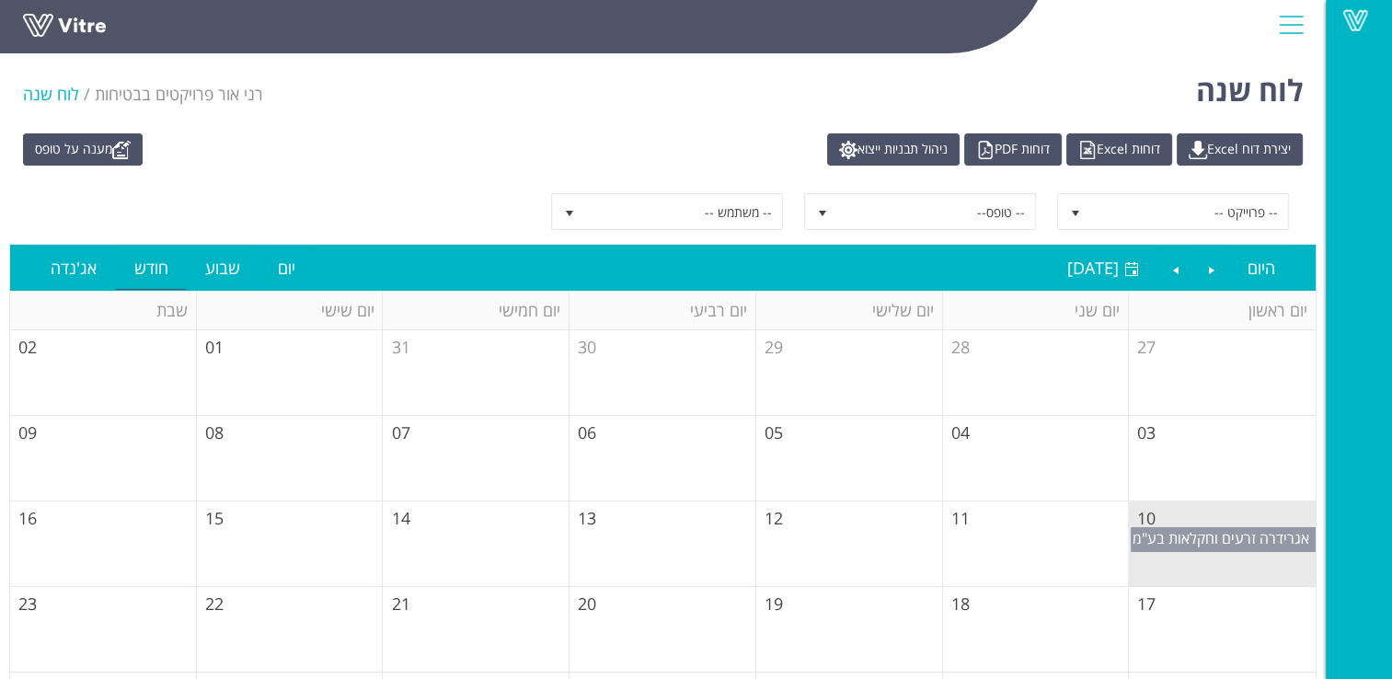
click at [1192, 539] on span "אגרידרה זרעים וחקלאות בע"מ" at bounding box center [1220, 538] width 177 height 20
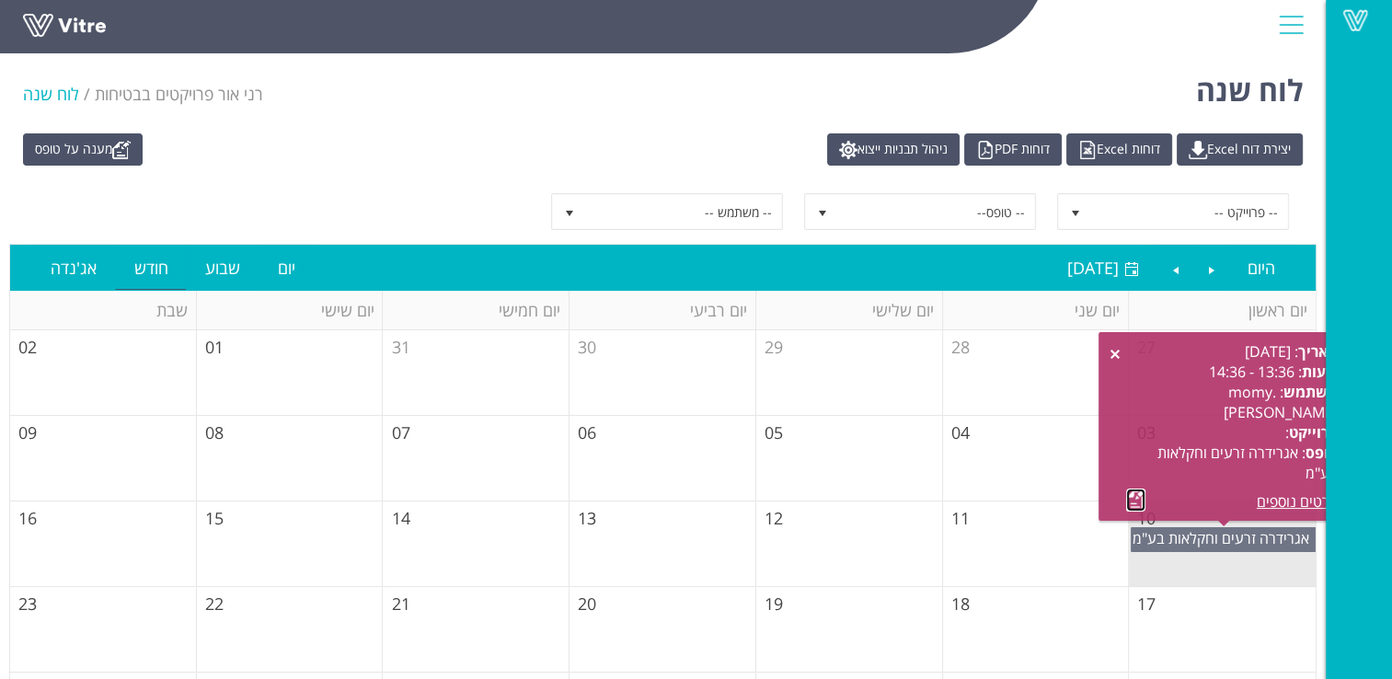
click at [1126, 501] on link at bounding box center [1135, 499] width 19 height 23
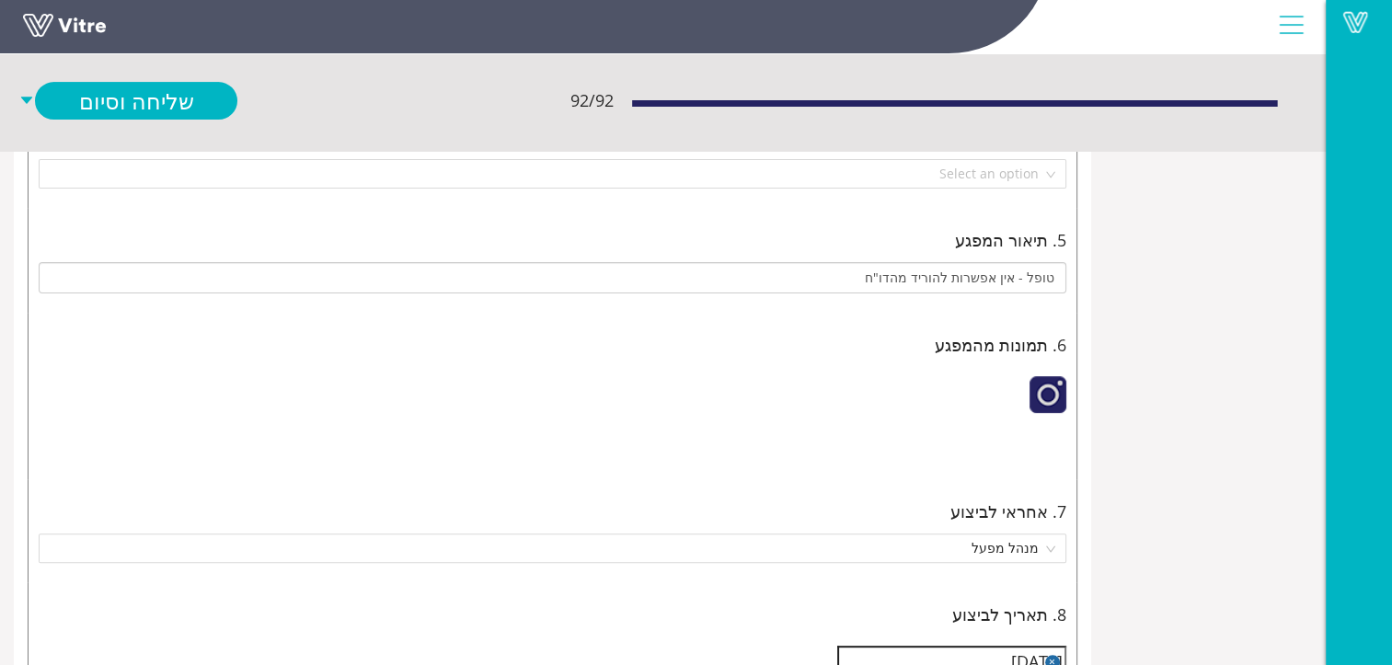
scroll to position [644, 0]
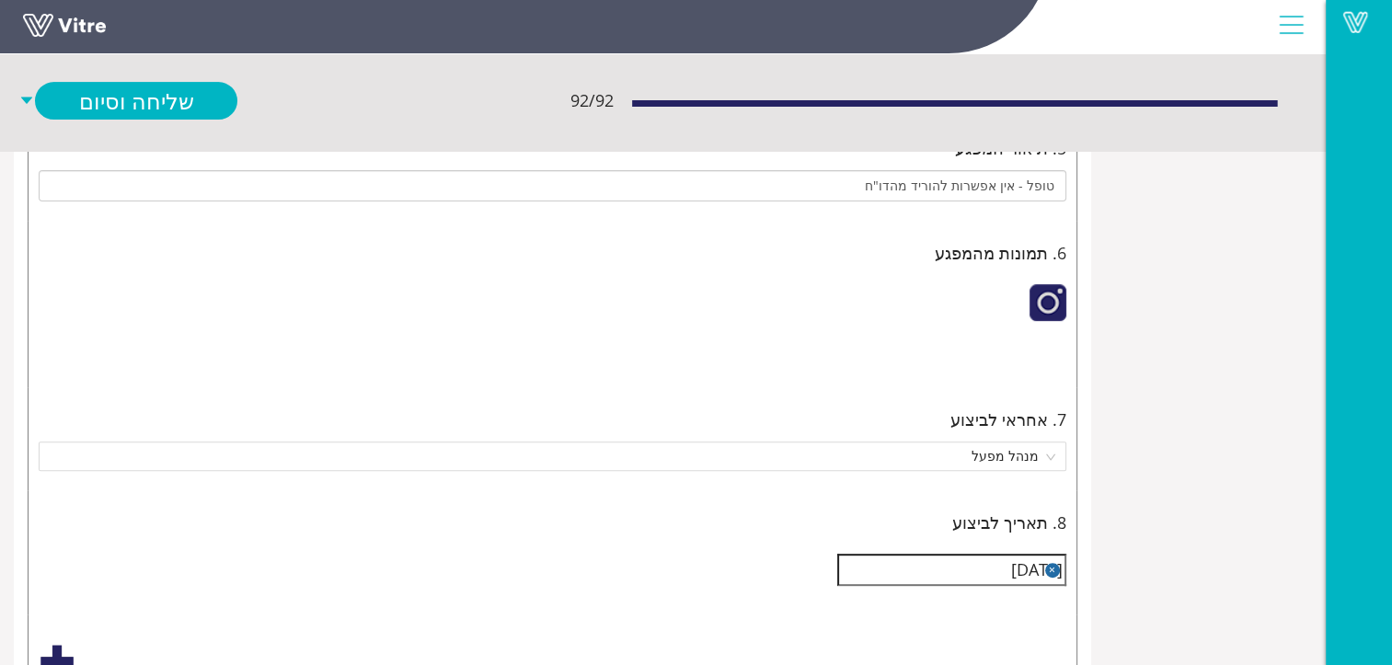
click at [1043, 305] on div at bounding box center [1047, 302] width 37 height 37
drag, startPoint x: 1051, startPoint y: 292, endPoint x: 539, endPoint y: 289, distance: 511.5
click at [539, 289] on div at bounding box center [553, 321] width 1028 height 93
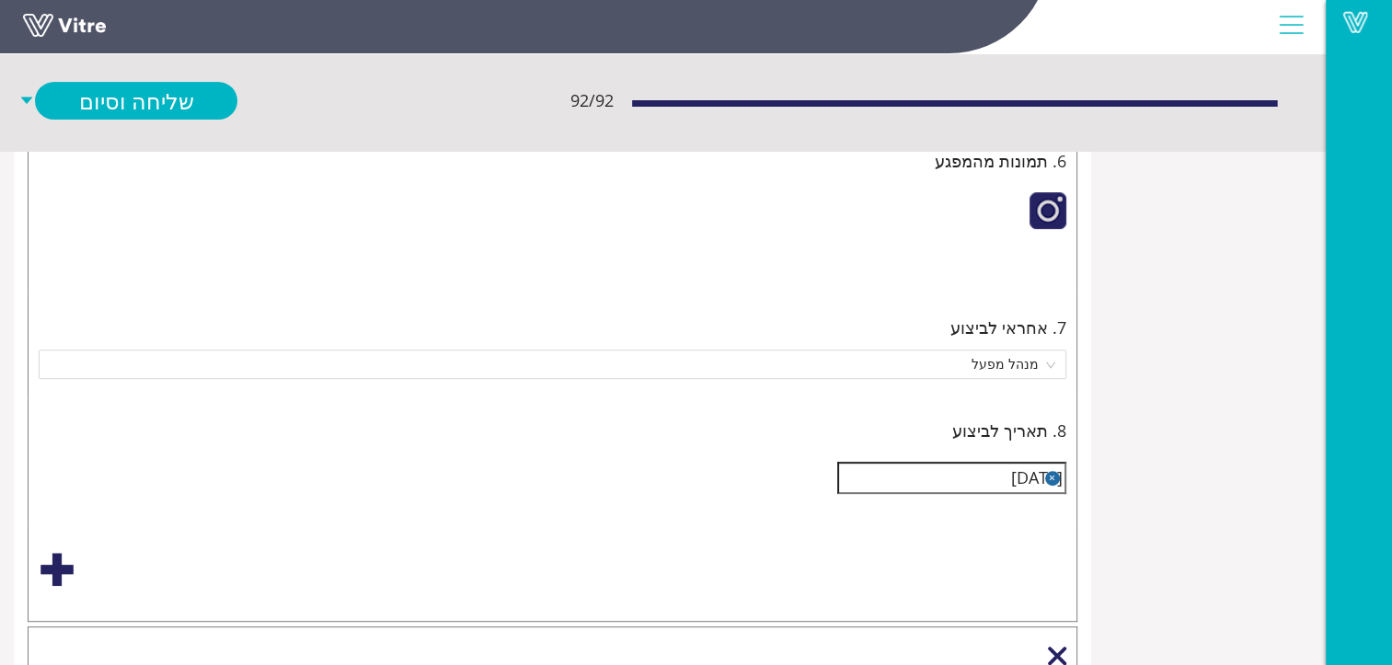
click at [1039, 265] on img at bounding box center [1039, 265] width 0 height 0
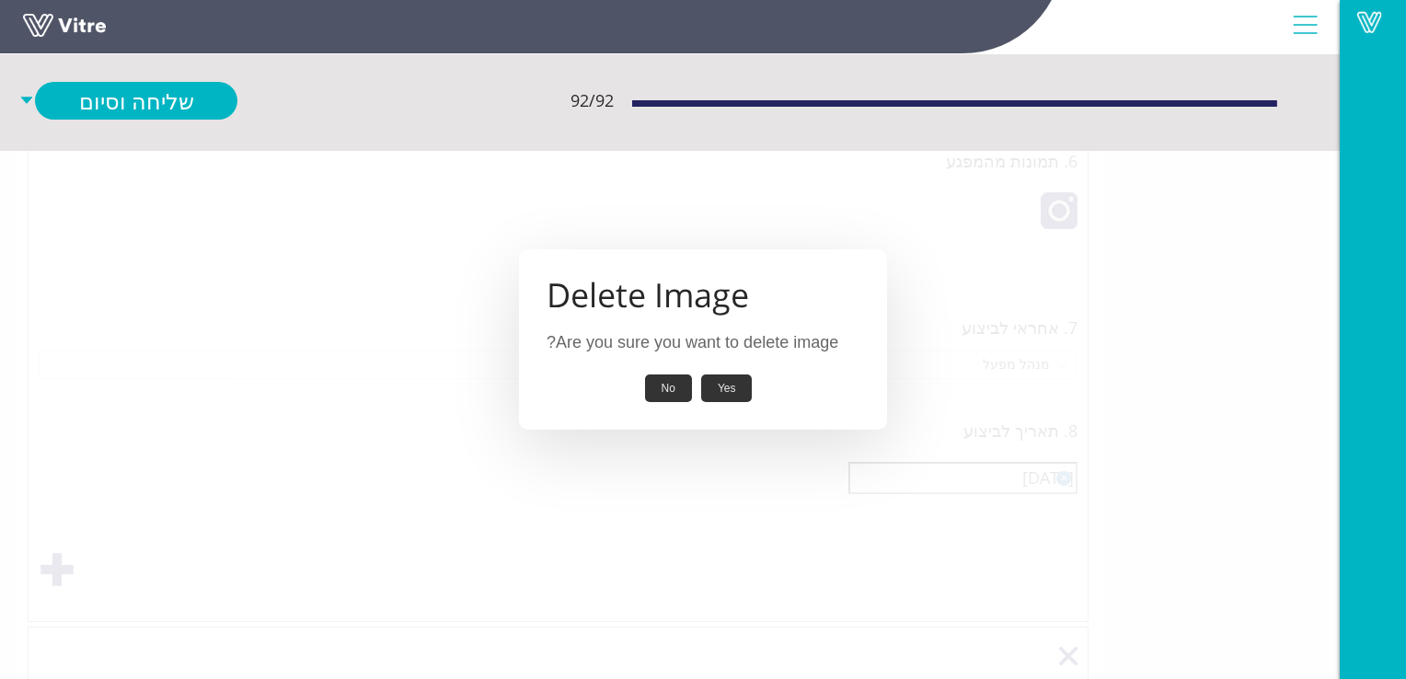
click at [724, 393] on button "Yes" at bounding box center [727, 388] width 52 height 29
type input "חסר שלט אזהרה לעליה על הסולם.ללא אישור עבודה בגובה וללא צמ"א מתאים"
type input "סכנת פגיעה מקורה בעליה במדרגות.א.יש להציב שלוט אזהרה.ב.יש לרפד קורה למניעת פגיע…"
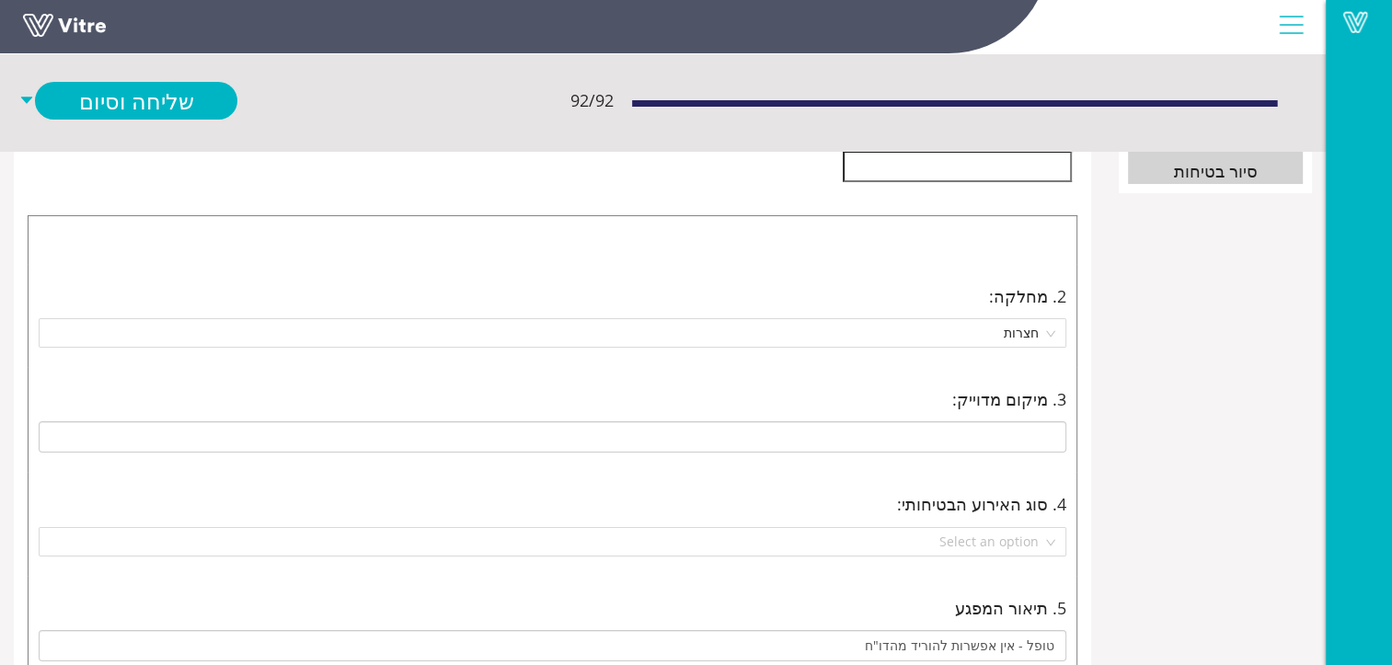
scroll to position [276, 0]
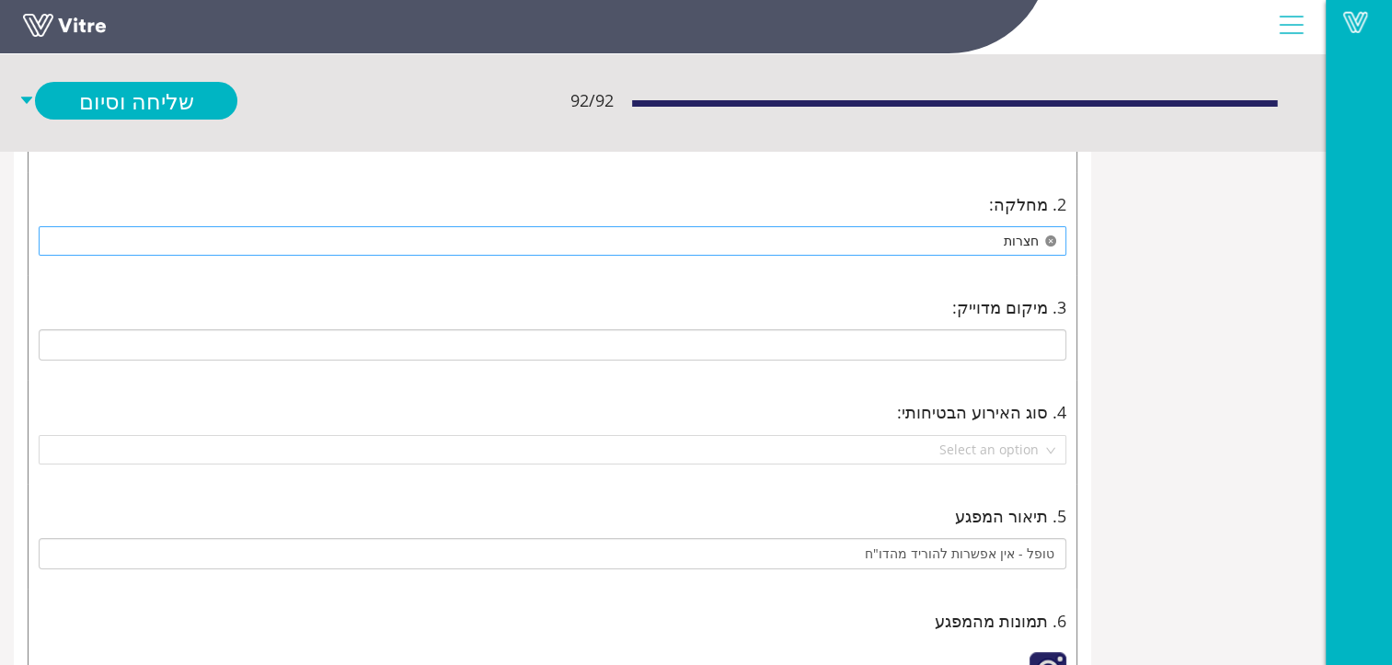
type input "חסר שלט אזהרה לעליה על הסולם.ללא אישור עבודה בגובה וללא צמ"א מתאים"
type input "סכנת פגיעה מקורה בעליה במדרגות.א.יש להציב שלוט אזהרה.ב.יש לרפד קורה למניעת פגיע…"
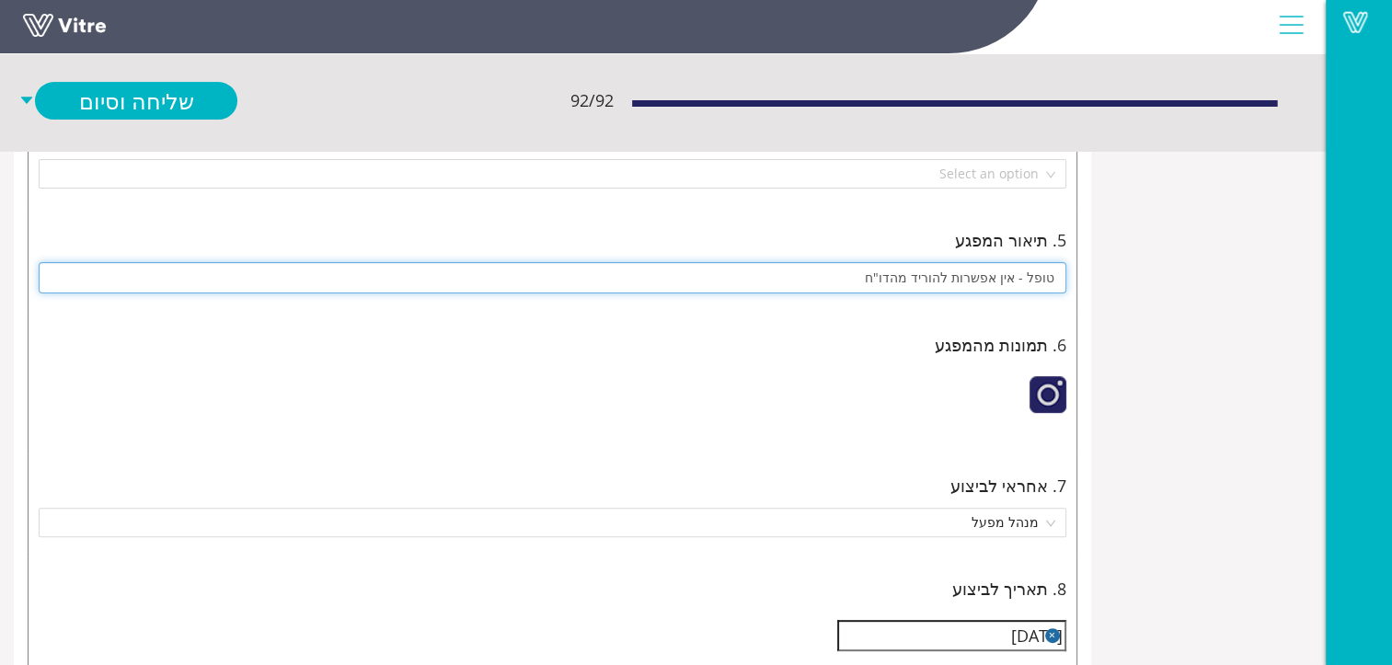
click at [877, 278] on input "טופל - אין אפשרות להוריד מהדו"ח" at bounding box center [553, 277] width 1028 height 31
type input "טופל - אין אפשרות להוריד מהדו""
type input "חסר שלט אזהרה לעליה על הסולם.ללא אישור עבודה בגובה וללא צמ"א מתאים"
type input "סכנת פגיעה מקורה בעליה במדרגות.א.יש להציב שלוט אזהרה.ב.יש לרפד קורה למניעת פגיע…"
type input "ט"
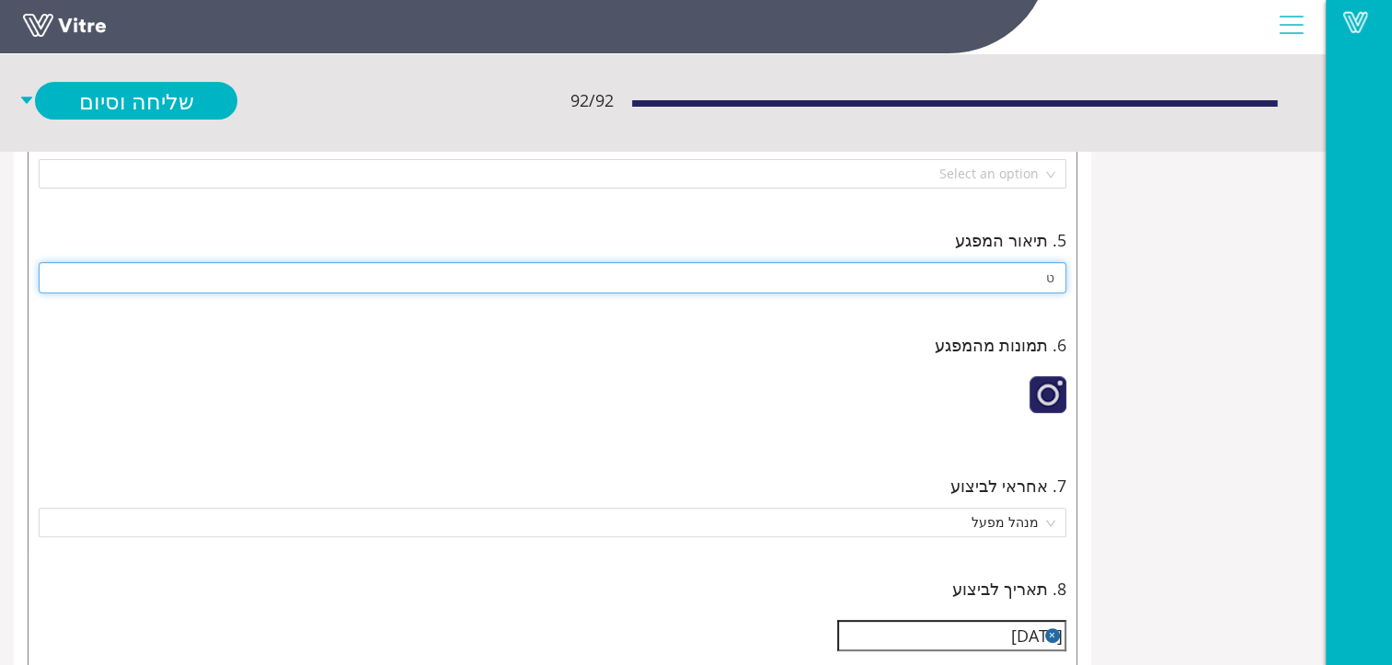
type input "חסר שלט אזהרה לעליה על הסולם.ללא אישור עבודה בגובה וללא צמ"א מתאים"
type input "סכנת פגיעה מקורה בעליה במדרגות.א.יש להציב שלוט אזהרה.ב.יש לרפד קורה למניעת פגיע…"
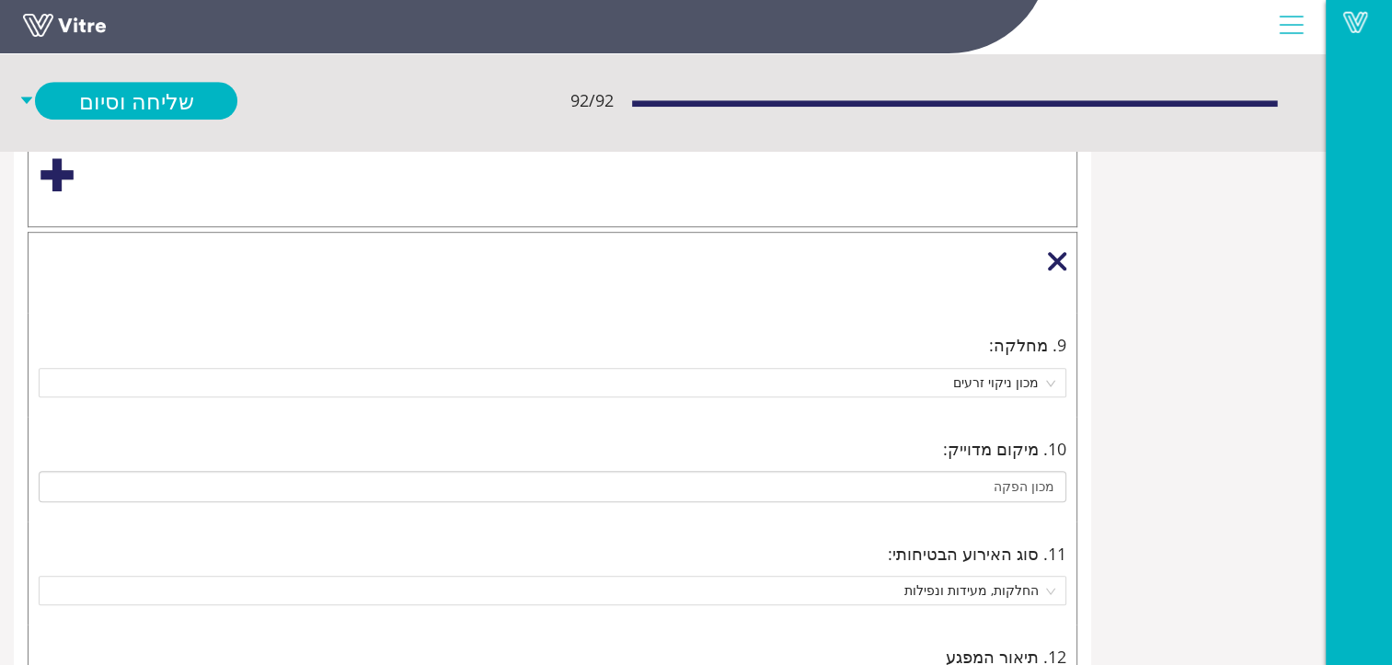
scroll to position [1012, 0]
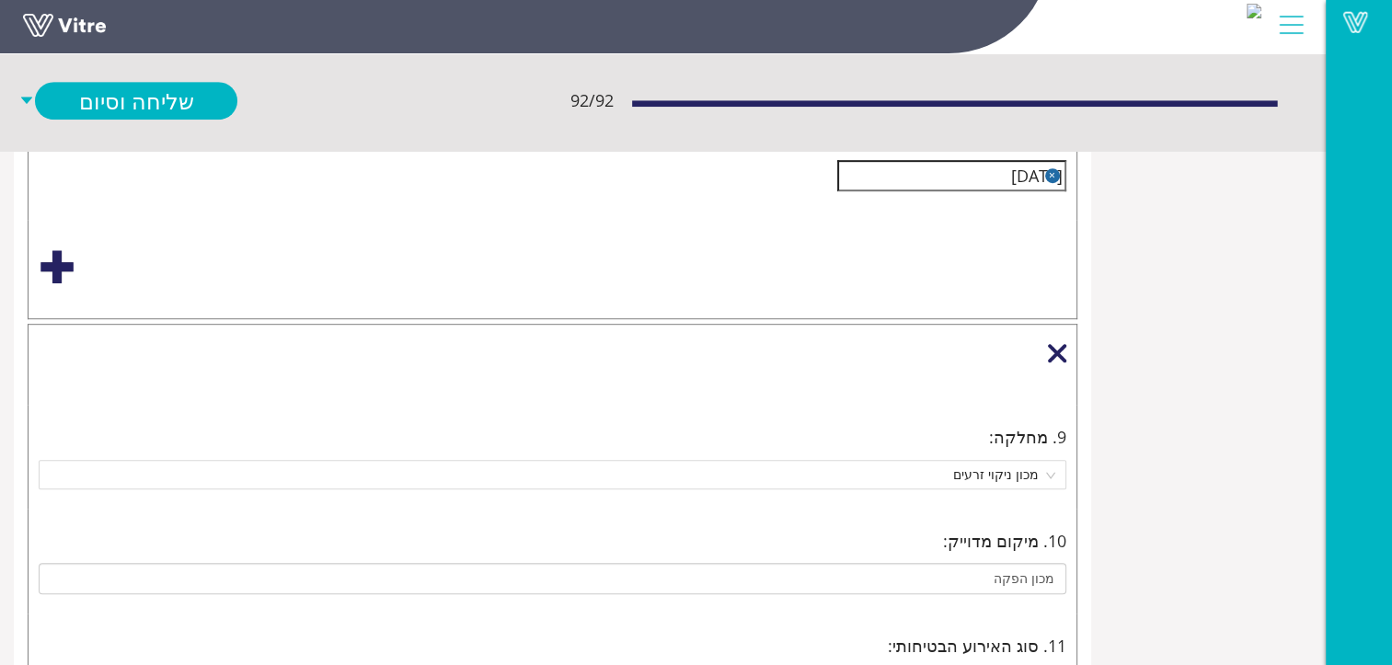
click at [1052, 347] on div at bounding box center [1057, 353] width 18 height 18
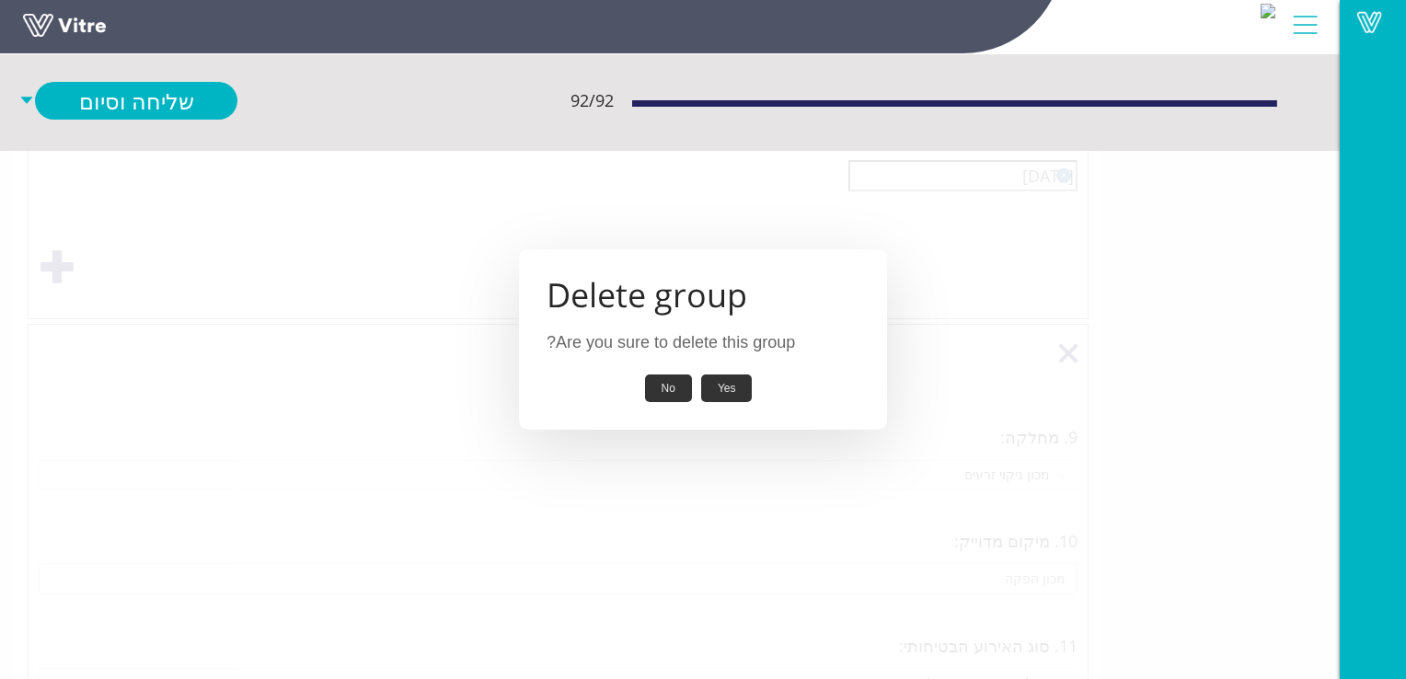
click at [727, 380] on button "Yes" at bounding box center [727, 388] width 52 height 29
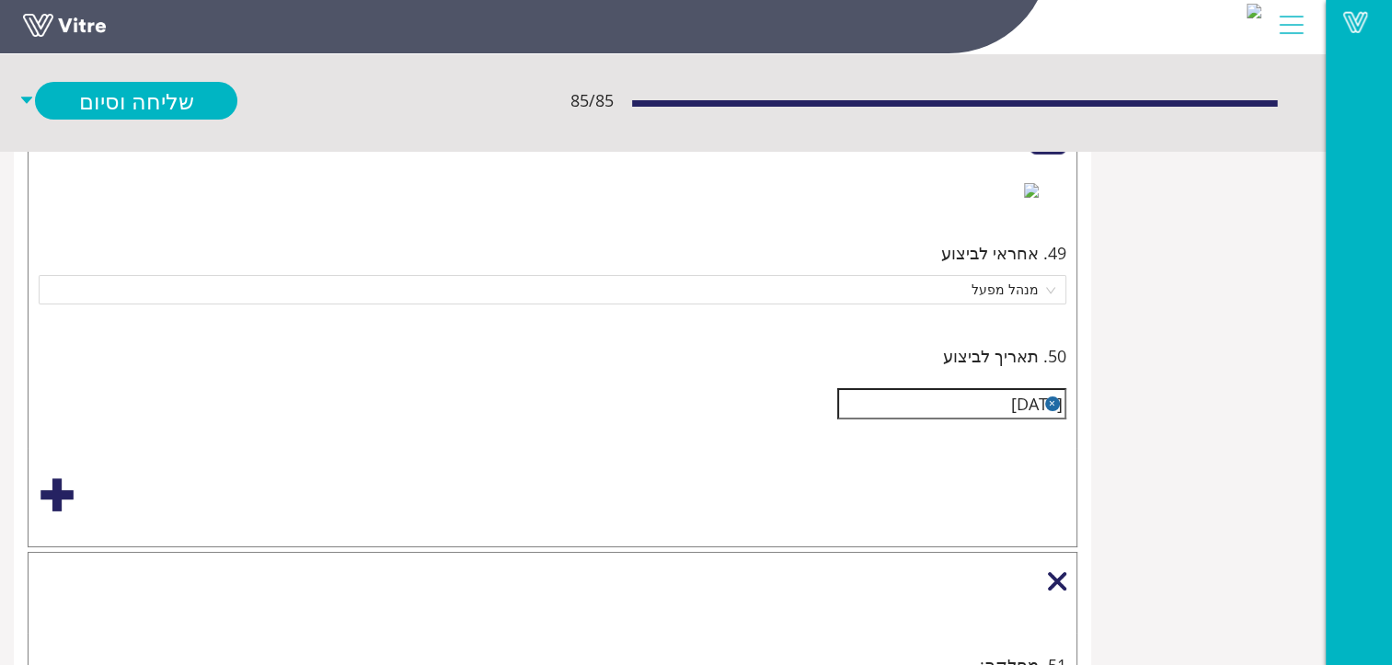
scroll to position [6716, 0]
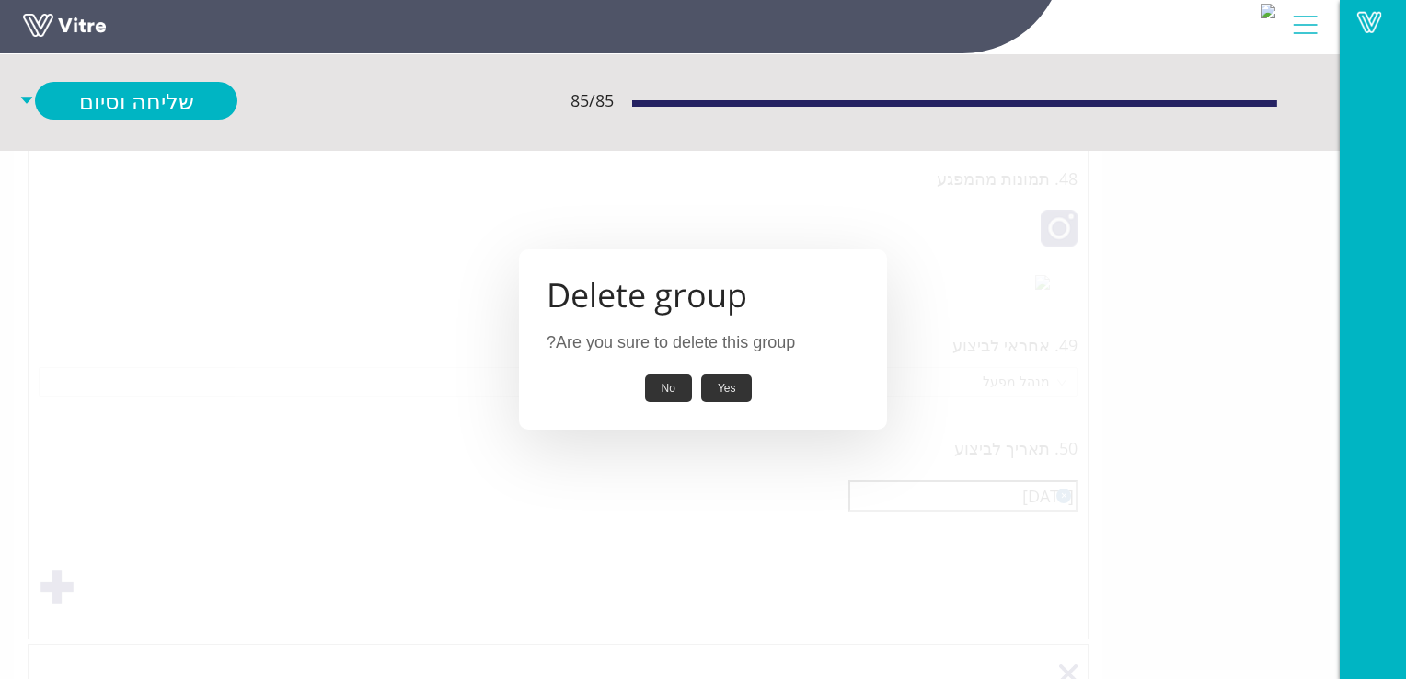
click at [732, 389] on button "Yes" at bounding box center [727, 388] width 52 height 29
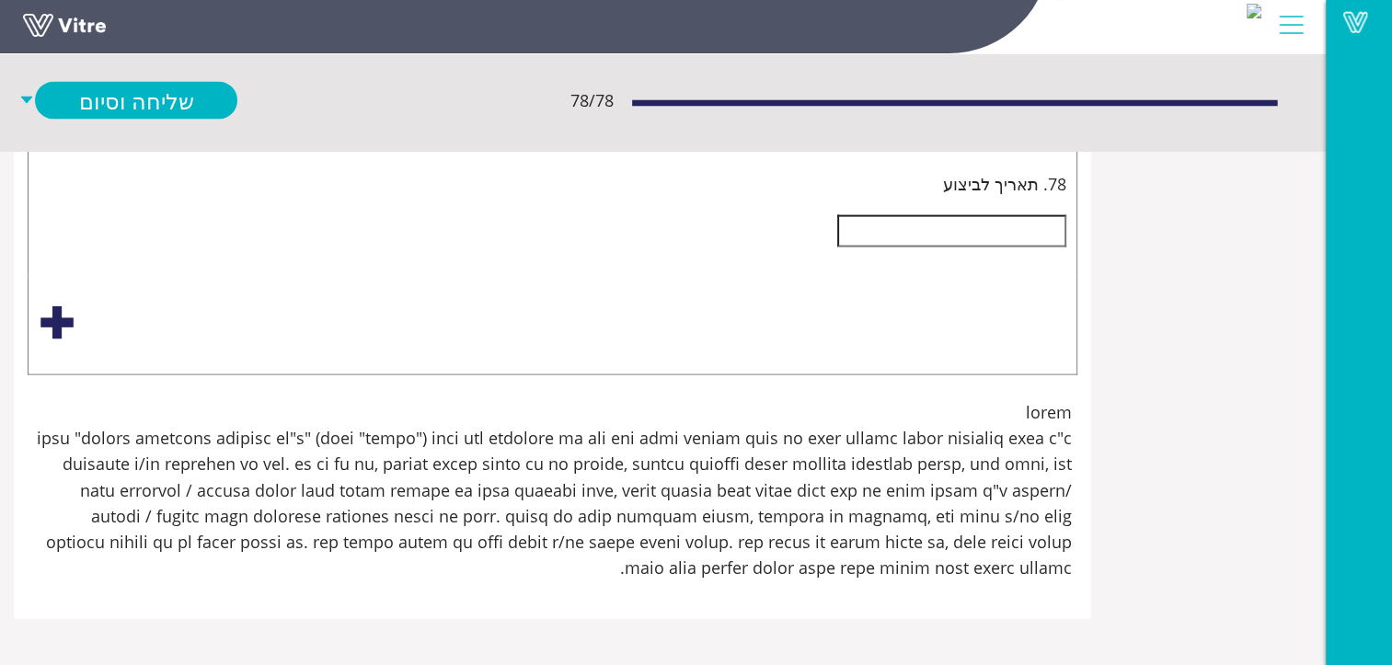
scroll to position [12511, 0]
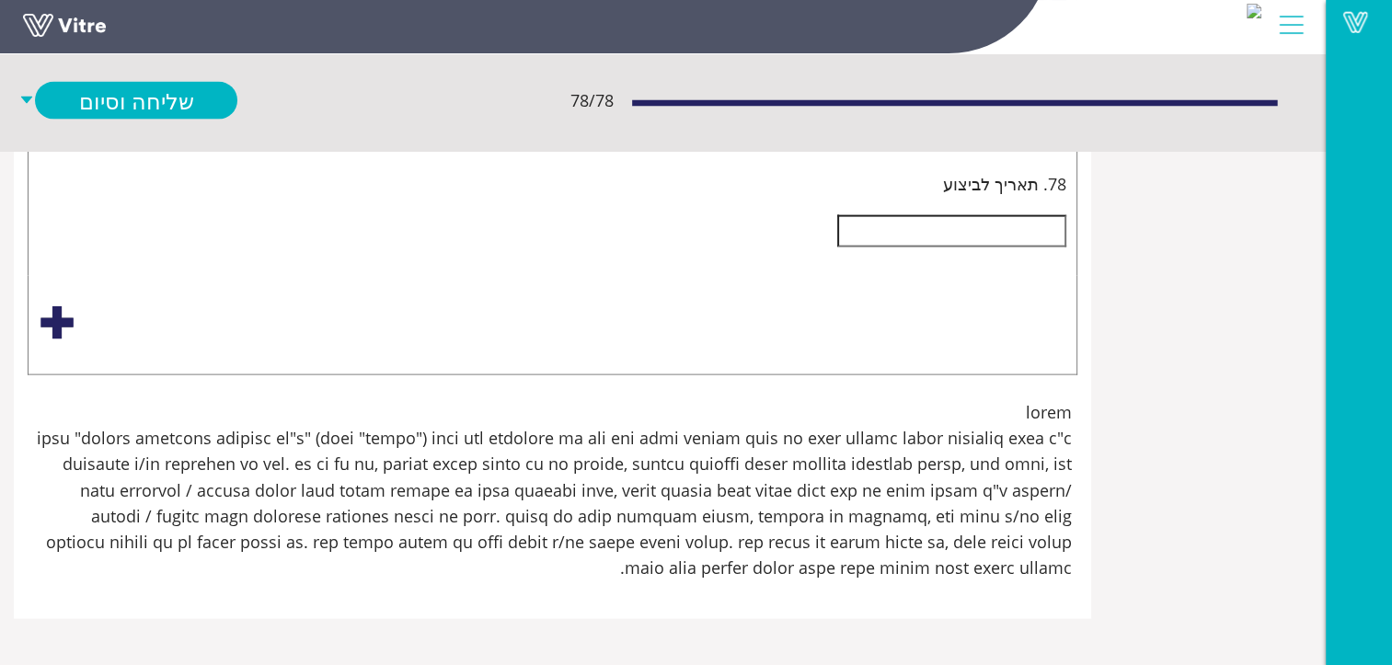
scroll to position [12603, 0]
type input "חסר מיגון לבטח"
type input "סכנת פגיעה מקורה בעליה במדרגות.א.יש להציב שלוט אזהרה.ב.יש לרפד קורה למניעת פגיע…"
type input "חסר מיגון לבטח -"
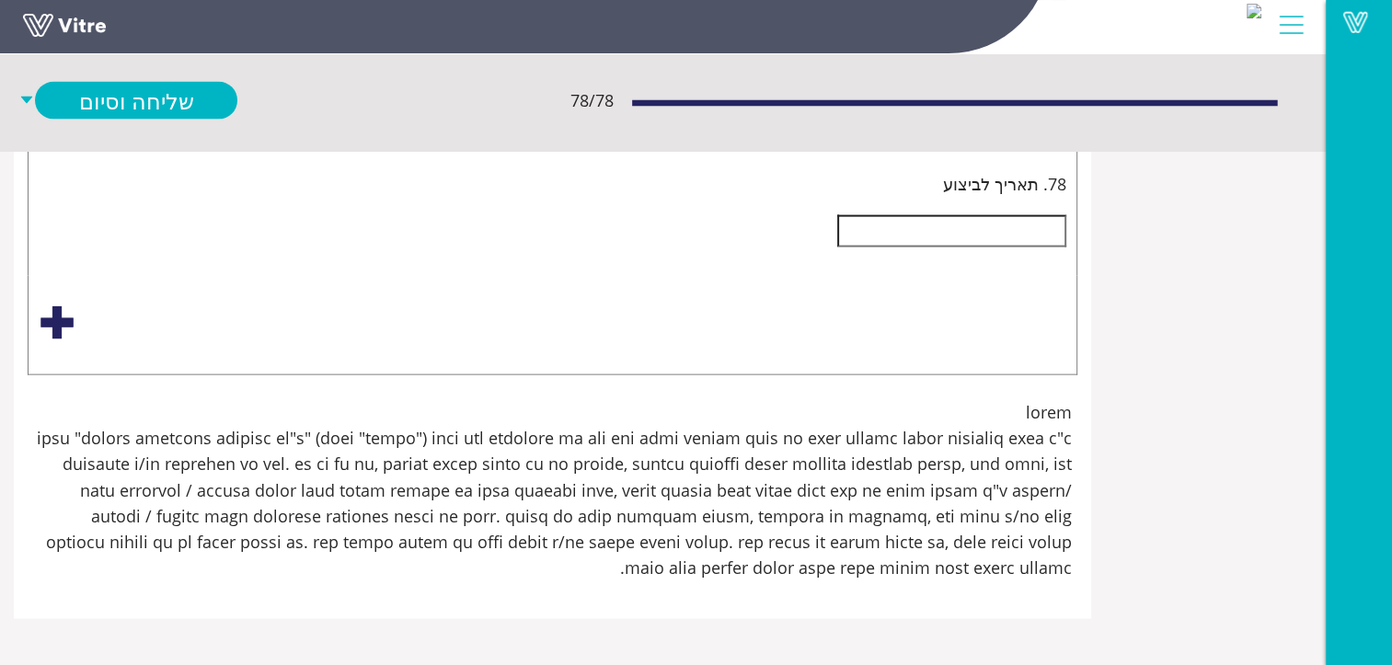
type input "סכנת פגיעה מקורה בעליה במדרגות.א.יש להציב שלוט אזהרה.ב.יש לרפד קורה למניעת פגיע…"
type input "חסר מיגון לבטח -"
type input "סכנת פגיעה מקורה בעליה במדרגות.א.יש להציב שלוט אזהרה.ב.יש לרפד קורה למניעת פגיע…"
type input "חסר מיגון לבטח - ק"
type input "סכנת פגיעה מקורה בעליה במדרגות.א.יש להציב שלוט אזהרה.ב.יש לרפד קורה למניעת פגיע…"
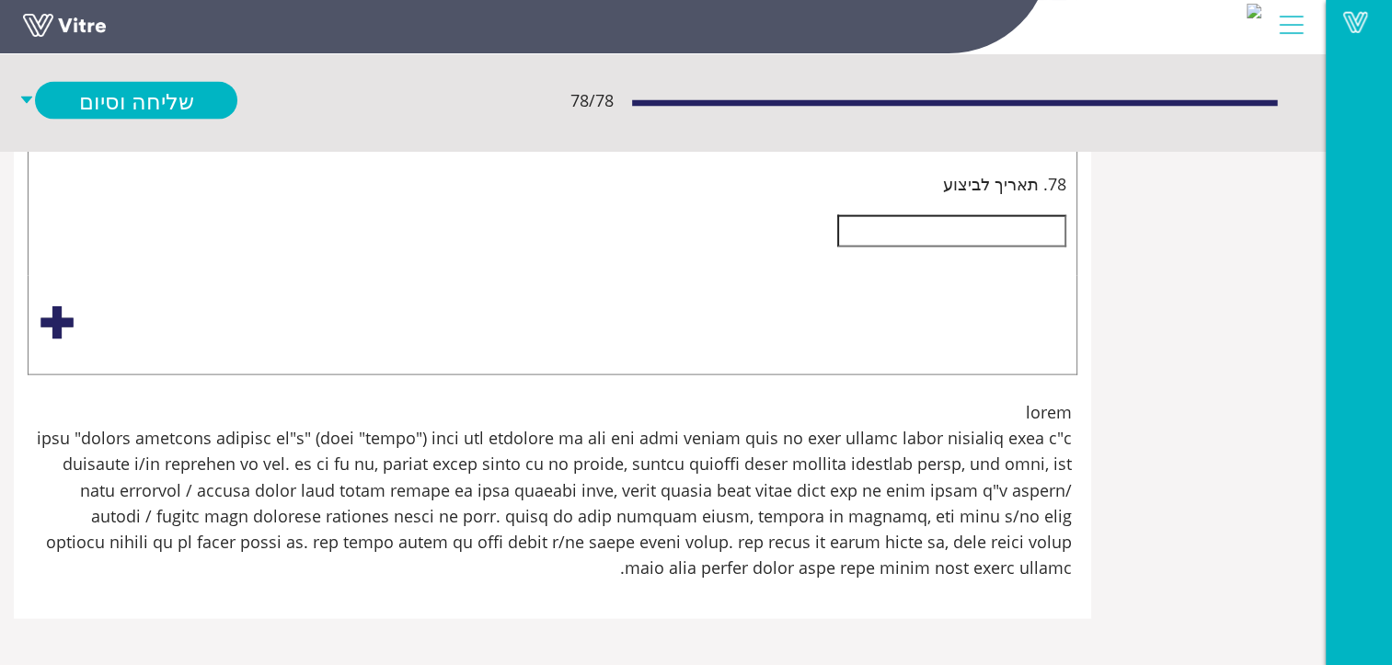
type input "חסר מיגון לבטח - קי"
type input "סכנת פגיעה מקורה בעליה במדרגות.א.יש להציב שלוט אזהרה.ב.יש לרפד קורה למניעת פגיע…"
type input "חסר מיגון לבטח - [PERSON_NAME]"
type input "סכנת פגיעה מקורה בעליה במדרגות.א.יש להציב שלוט אזהרה.ב.יש לרפד קורה למניעת פגיע…"
type input "חסר מיגון לבטח - קיים"
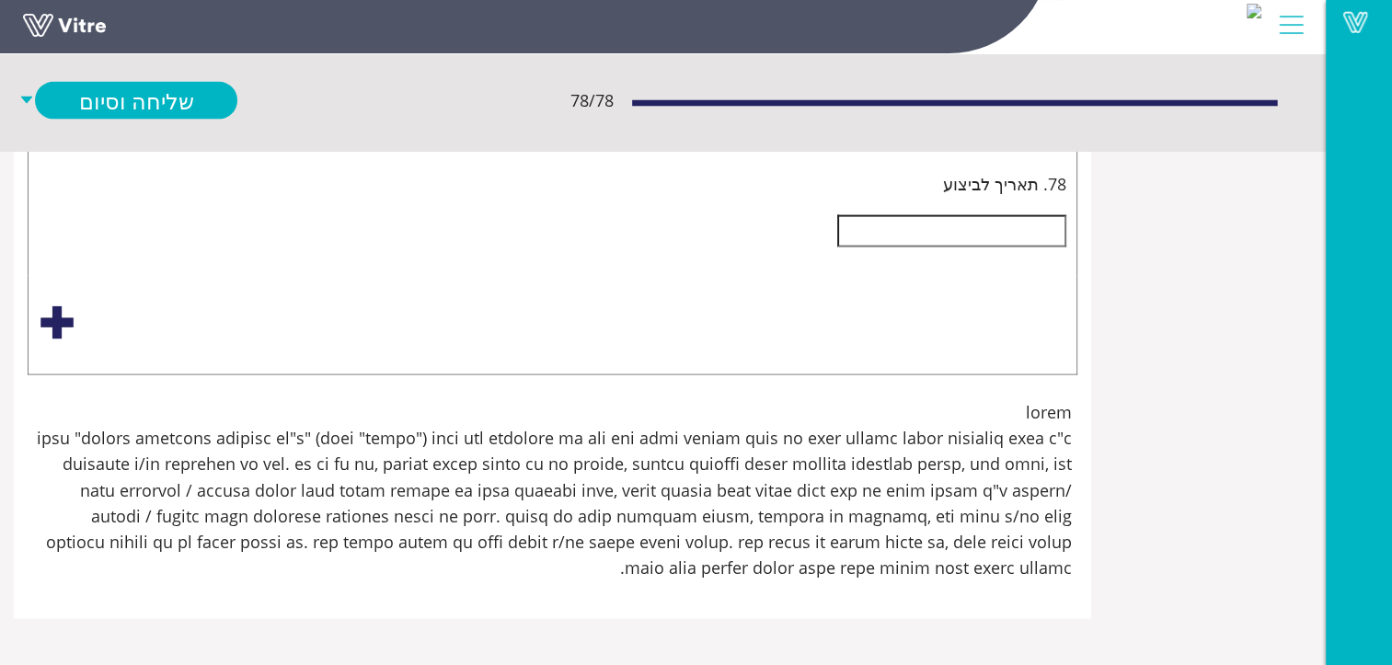
type input "סכנת פגיעה מקורה בעליה במדרגות.א.יש להציב שלוט אזהרה.ב.יש לרפד קורה למניעת פגיע…"
type input "חסר מיגון לבטח - קיים"
type input "סכנת פגיעה מקורה בעליה במדרגות.א.יש להציב שלוט אזהרה.ב.יש לרפד קורה למניעת פגיע…"
type input "חסר מיגון לבטח - קיים מ"
type input "סכנת פגיעה מקורה בעליה במדרגות.א.יש להציב שלוט אזהרה.ב.יש לרפד קורה למניעת פגיע…"
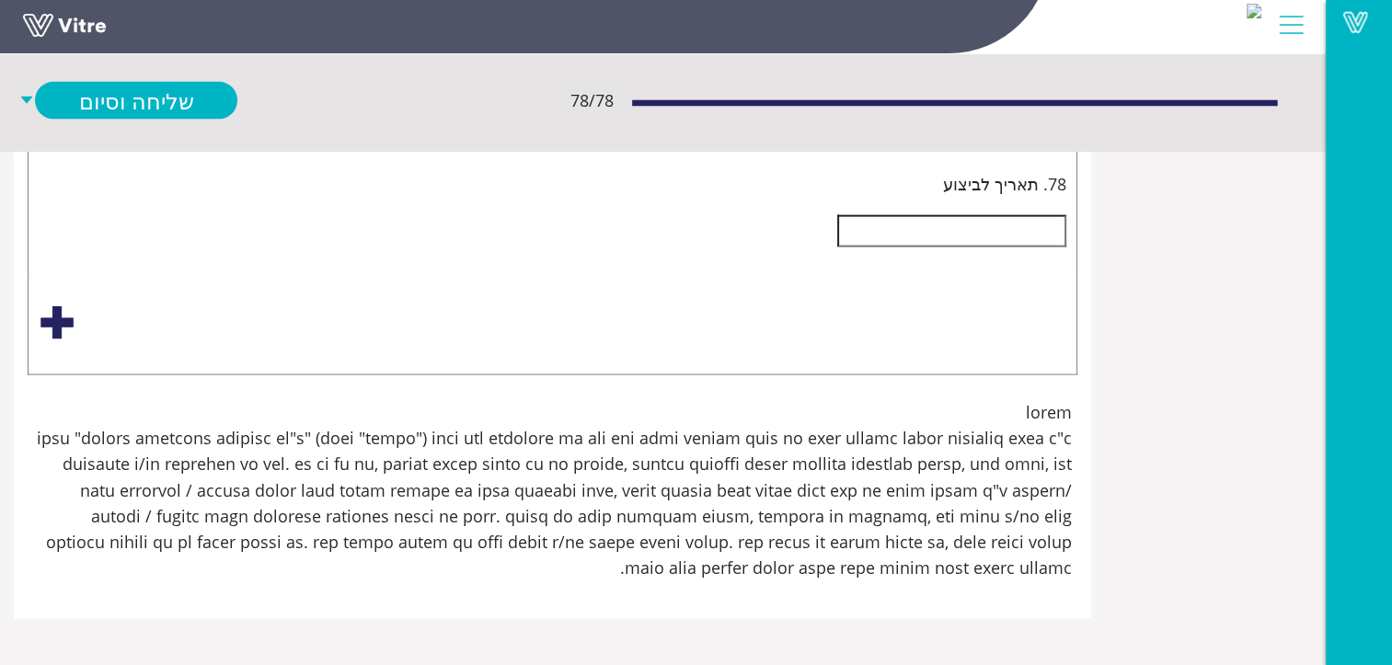
type input "חסר מיגון לבטח - קיים מי"
type input "סכנת פגיעה מקורה בעליה במדרגות.א.יש להציב שלוט אזהרה.ב.יש לרפד קורה למניעת פגיע…"
type input "חסר מיגון לבטח - קיים מיג"
type input "סכנת פגיעה מקורה בעליה במדרגות.א.יש להציב שלוט אזהרה.ב.יש לרפד קורה למניעת פגיע…"
type input "חסר מיגון לבטח - קיים מיגו"
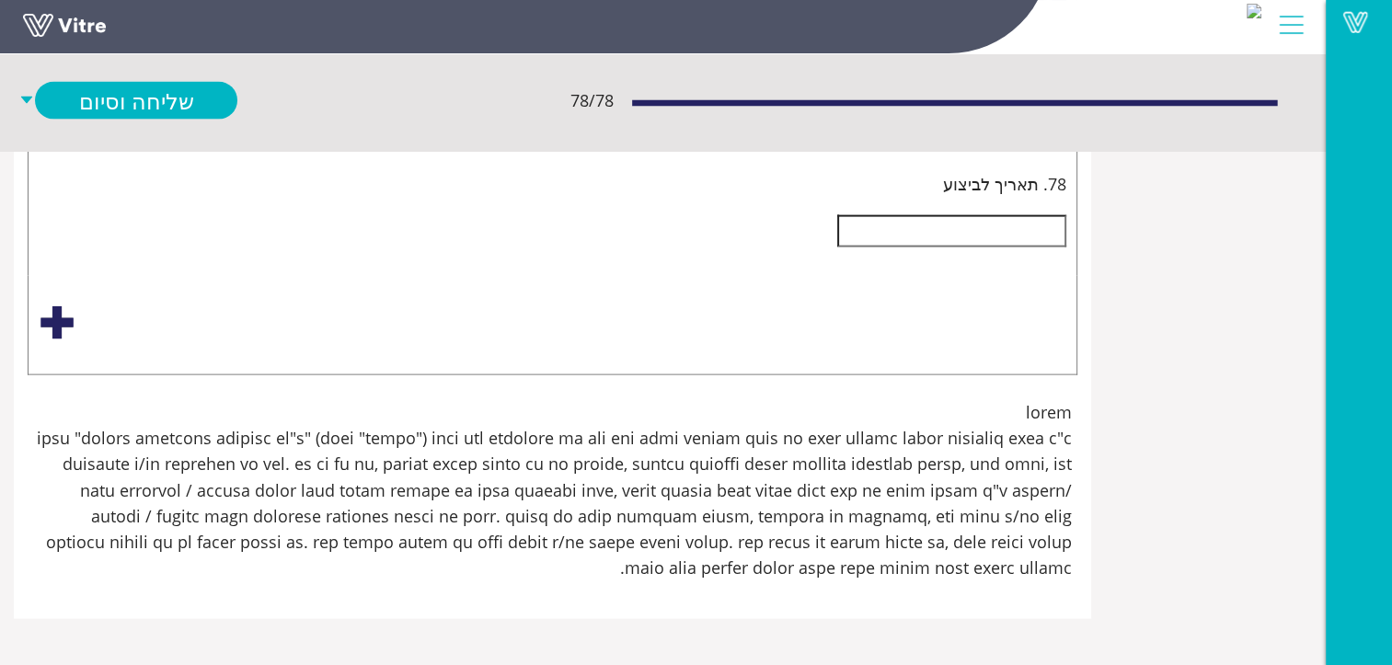
type input "סכנת פגיעה מקורה בעליה במדרגות.א.יש להציב שלוט אזהרה.ב.יש לרפד קורה למניעת פגיע…"
type input "חסר מיגון לבטח - קיים מיגון"
type input "סכנת פגיעה מקורה בעליה במדרגות.א.יש להציב שלוט אזהרה.ב.יש לרפד קורה למניעת פגיע…"
type input "חסר מיגון לבטח - קיים מיגון"
type input "סכנת פגיעה מקורה בעליה במדרגות.א.יש להציב שלוט אזהרה.ב.יש לרפד קורה למניעת פגיע…"
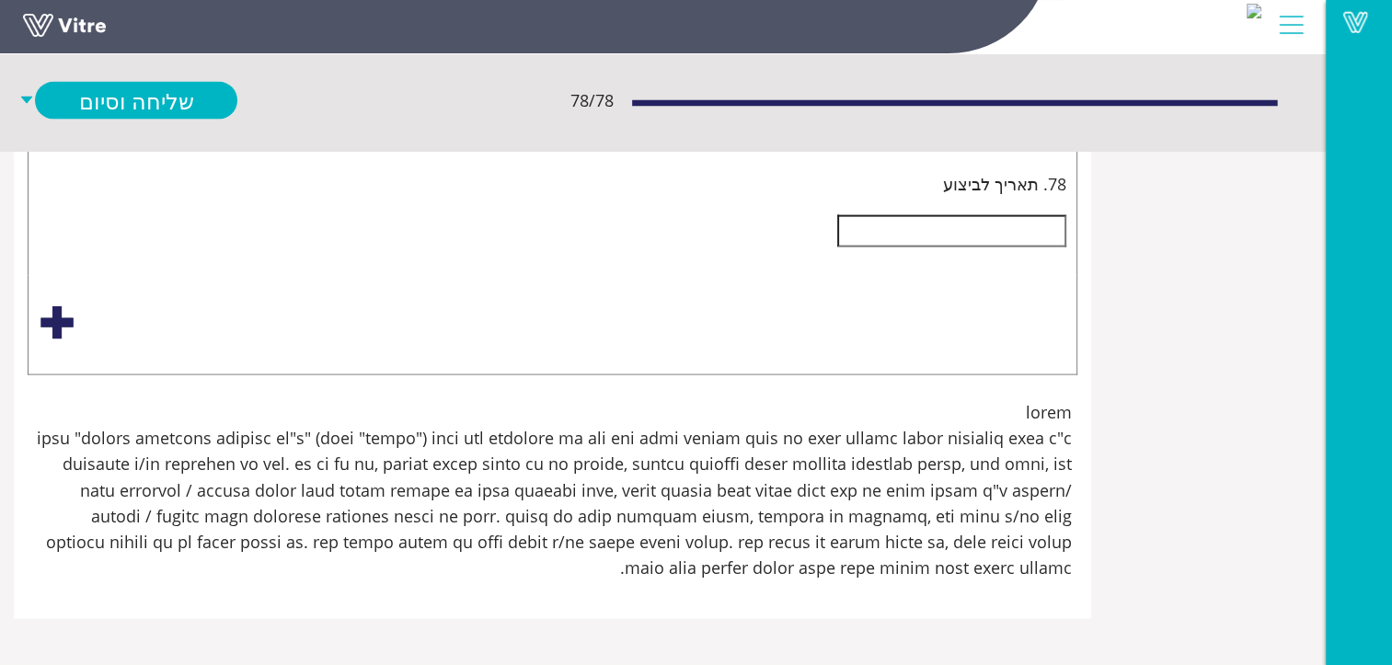
type input "חסר מיגון לבטח - קיים מיגון מ"
type input "סכנת פגיעה מקורה בעליה במדרגות.א.יש להציב שלוט אזהרה.ב.יש לרפד קורה למניעת פגיע…"
type input "חסר מיגון לבטח - קיים מיגון מי"
type input "סכנת פגיעה מקורה בעליה במדרגות.א.יש להציב שלוט אזהרה.ב.יש לרפד קורה למניעת פגיע…"
type input "חסר מיגון לבטח - קיים מיגון מיצ"
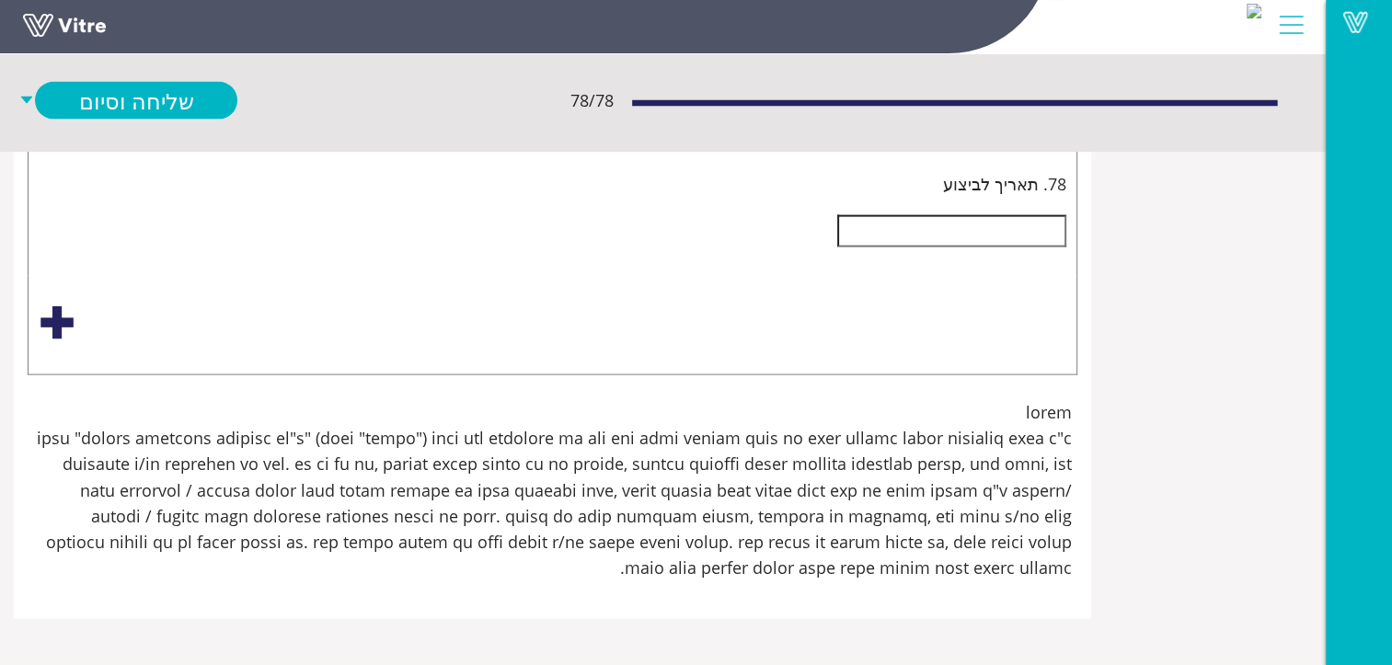
type input "סכנת פגיעה מקורה בעליה במדרגות.א.יש להציב שלוט אזהרה.ב.יש לרפד קורה למניעת פגיע…"
type input "חסר מיגון לבטח - קיים מיגון מיצר"
type input "סכנת פגיעה מקורה בעליה במדרגות.א.יש להציב שלוט אזהרה.ב.יש לרפד קורה למניעת פגיע…"
type input "חסר מיגון לבטח - קיים מיגון מיצרן"
type input "סכנת פגיעה מקורה בעליה במדרגות.א.יש להציב שלוט אזהרה.ב.יש לרפד קורה למניעת פגיע…"
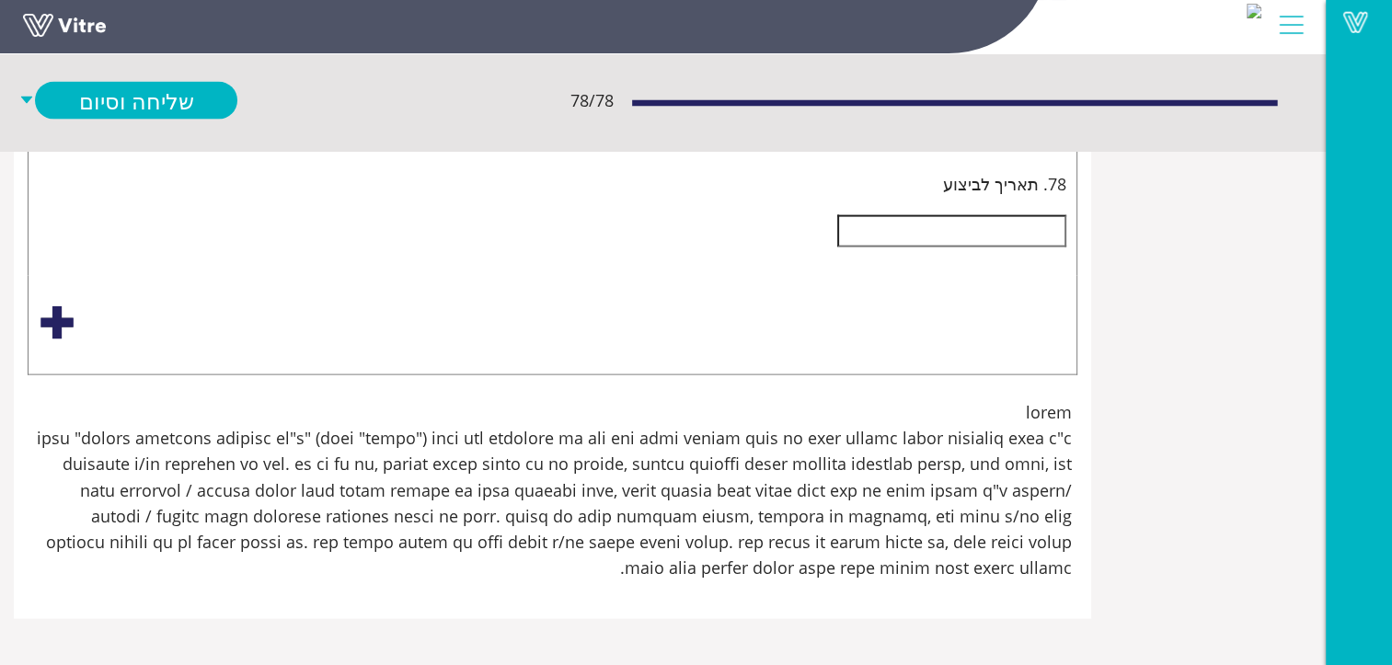
type input "חסר מיגון לבטח - קיים מיגון מיצרן"
type input "סכנת פגיעה מקורה בעליה במדרגות.א.יש להציב שלוט אזהרה.ב.יש לרפד קורה למניעת פגיע…"
type input "חסר מיגון לבטח - קיים מיגון מיצרן י"
type input "סכנת פגיעה מקורה בעליה במדרגות.א.יש להציב שלוט אזהרה.ב.יש לרפד קורה למניעת פגיע…"
type input "חסר מיגון לבטח - קיים מיגון מיצרן יש"
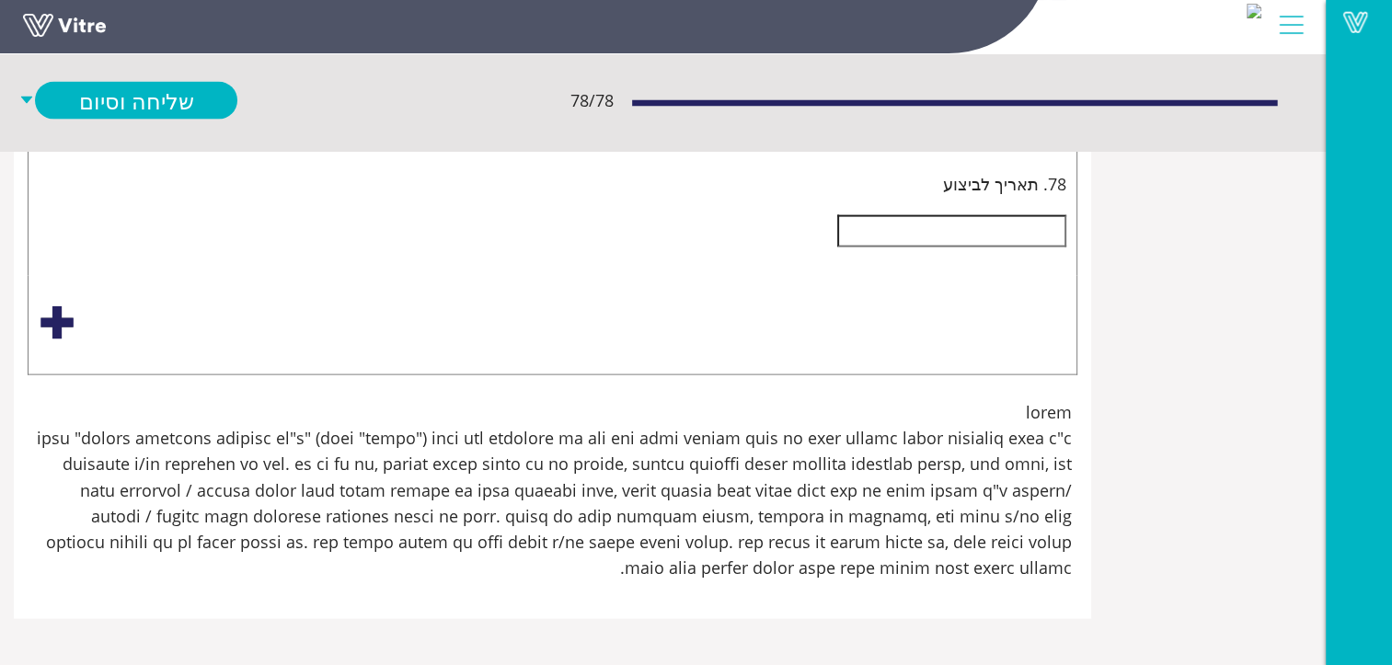
type input "סכנת פגיעה מקורה בעליה במדרגות.א.יש להציב שלוט אזהרה.ב.יש לרפד קורה למניעת פגיע…"
type input "חסר מיגון לבטח - קיים מיגון מיצרן יש"
type input "סכנת פגיעה מקורה בעליה במדרגות.א.יש להציב שלוט אזהרה.ב.יש לרפד קורה למניעת פגיע…"
type input "חסר מיגון לבטח - קיים מיגון מיצרן יש ל"
type input "סכנת פגיעה מקורה בעליה במדרגות.א.יש להציב שלוט אזהרה.ב.יש לרפד קורה למניעת פגיע…"
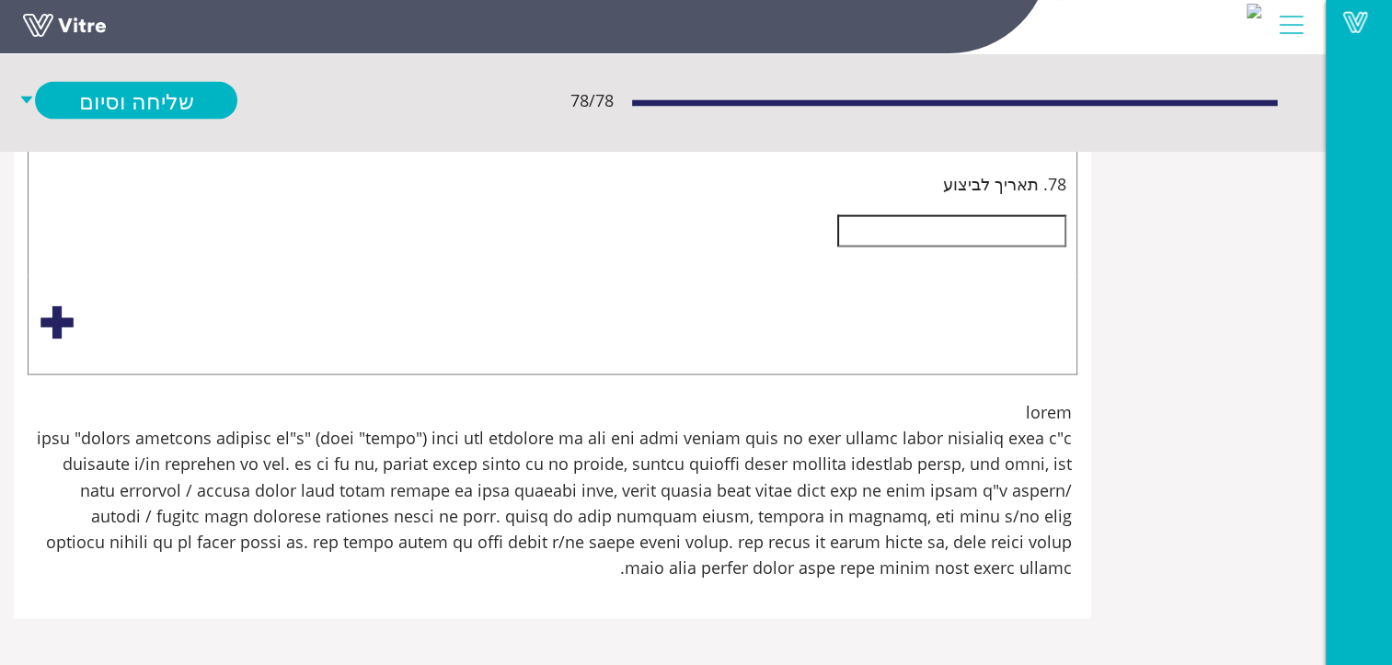
type input "חסר מיגון לבטח - קיים מיגון מיצרן יש לה"
type input "סכנת פגיעה מקורה בעליה במדרגות.א.יש להציב שלוט אזהרה.ב.יש לרפד קורה למניעת פגיע…"
type input "חסר מיגון לבטח - קיים מיגון מיצרן יש להת"
type input "סכנת פגיעה מקורה בעליה במדרגות.א.יש להציב שלוט אזהרה.ב.יש לרפד קורה למניעת פגיע…"
type input "חסר מיגון לבטח - קיים מיגון מיצרן יש להתק"
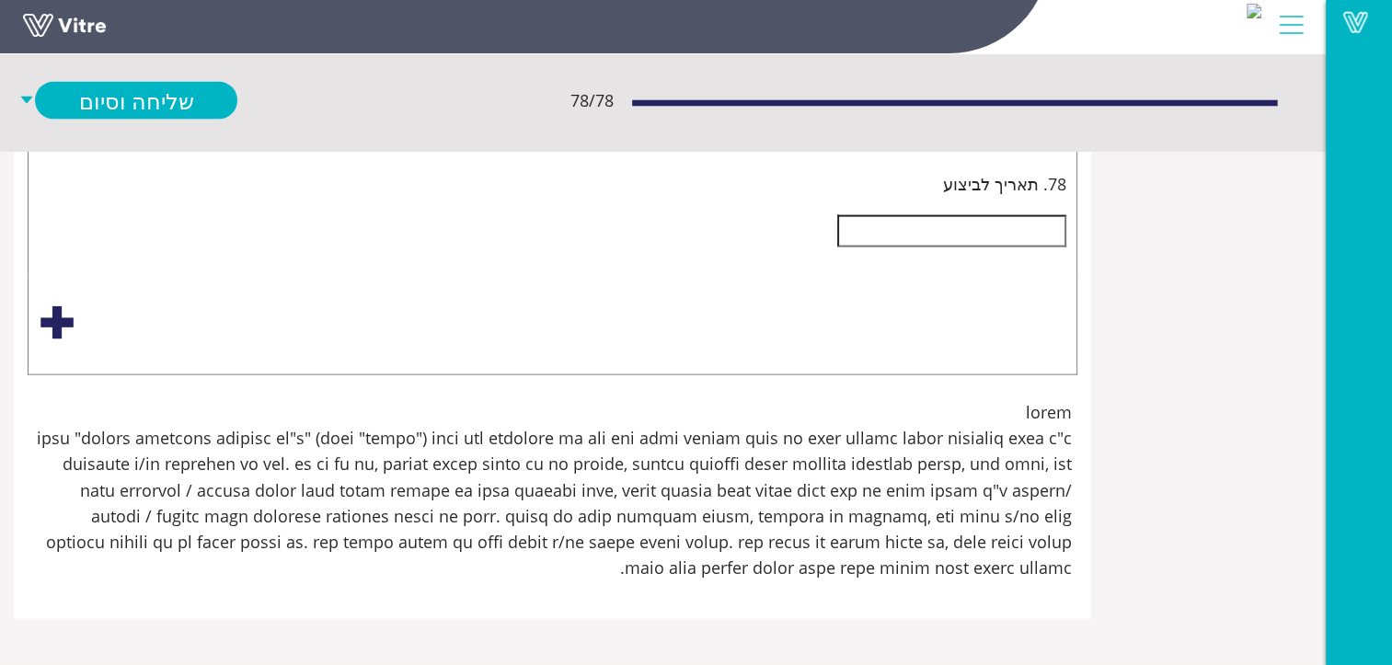
type input "סכנת פגיעה מקורה בעליה במדרגות.א.יש להציב שלוט אזהרה.ב.יש לרפד קורה למניעת פגיע…"
type input "חסר מיגון לבטח - קיים מיגון מיצרן יש להתקי"
type input "סכנת פגיעה מקורה בעליה במדרגות.א.יש להציב שלוט אזהרה.ב.יש לרפד קורה למניעת פגיע…"
type input "חסר מיגון לבטח - קיים מיגון מיצרן יש להתקינ"
type input "סכנת פגיעה מקורה בעליה במדרגות.א.יש להציב שלוט אזהרה.ב.יש לרפד קורה למניעת פגיע…"
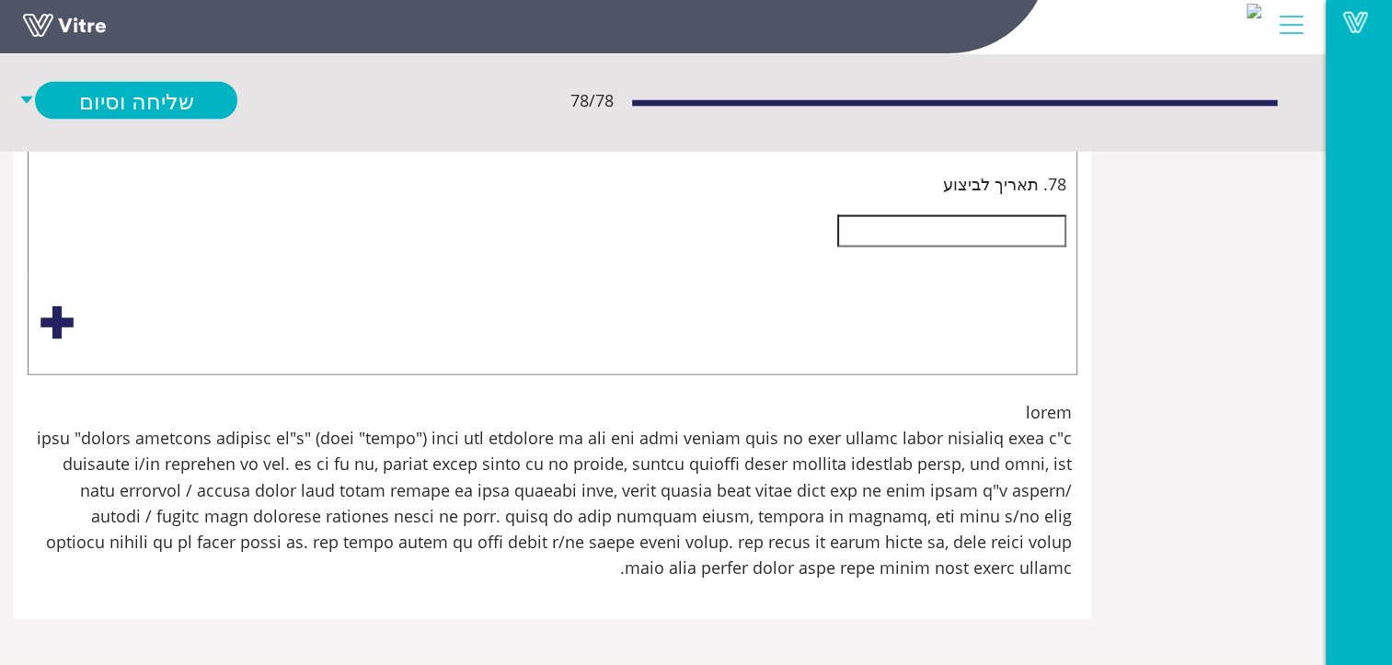
type input "חסר מיגון לבטח - קיים מיגון מיצרן יש להתקינו"
type input "סכנת פגיעה מקורה בעליה במדרגות.א.יש להציב שלוט אזהרה.ב.יש לרפד קורה למניעת פגיע…"
type input "חסר מיגון לבטח - קיים מיגון מיצרן יש להתקינו"
type input "סכנת פגיעה מקורה בעליה במדרגות.א.יש להציב שלוט אזהרה.ב.יש לרפד קורה למניעת פגיע…"
type input "חסר מיגון לבטח - קיים מיגון מיצרן יש להתקינו ב"
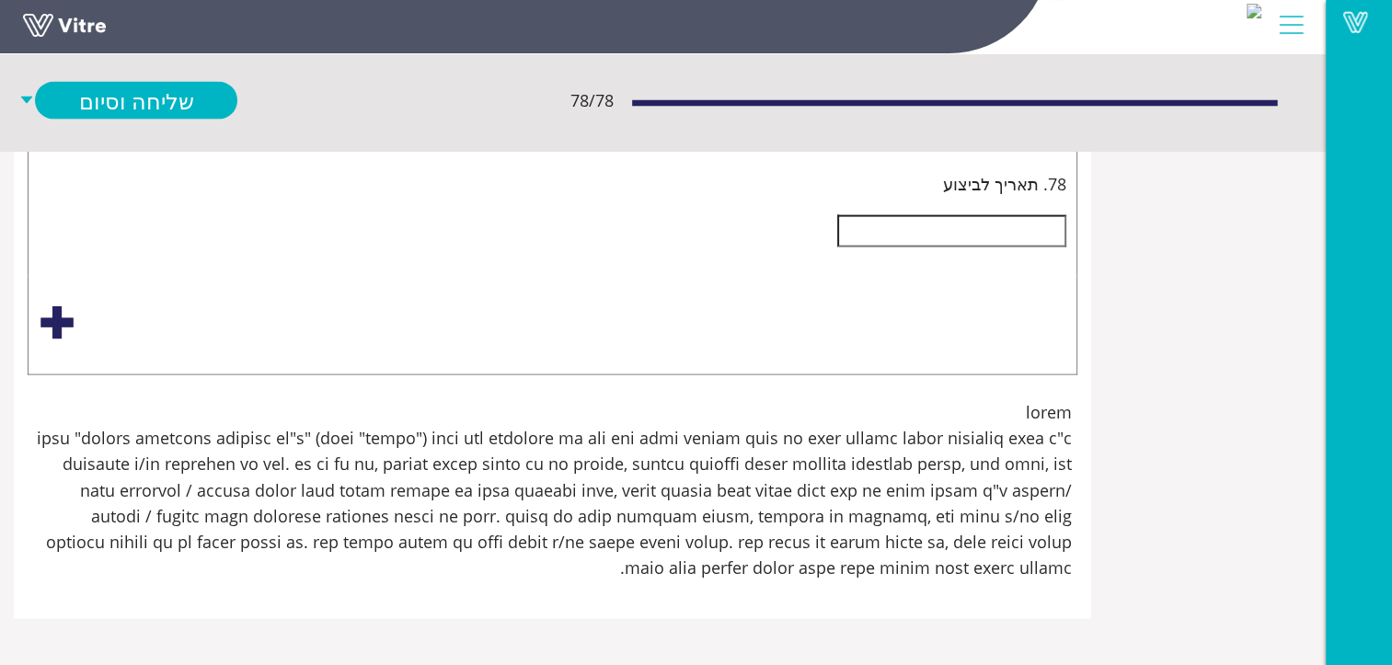
type input "סכנת פגיעה מקורה בעליה במדרגות.א.יש להציב שלוט אזהרה.ב.יש לרפד קורה למניעת פגיע…"
type input "חסר מיגון לבטח - קיים מיגון מיצרן יש להתקינו במ"
type input "סכנת פגיעה מקורה בעליה במדרגות.א.יש להציב שלוט אזהרה.ב.יש לרפד קורה למניעת פגיע…"
type input "חסר מיגון לבטח - קיים מיגון מיצרן יש להתקינו במק"
type input "סכנת פגיעה מקורה בעליה במדרגות.א.יש להציב שלוט אזהרה.ב.יש לרפד קורה למניעת פגיע…"
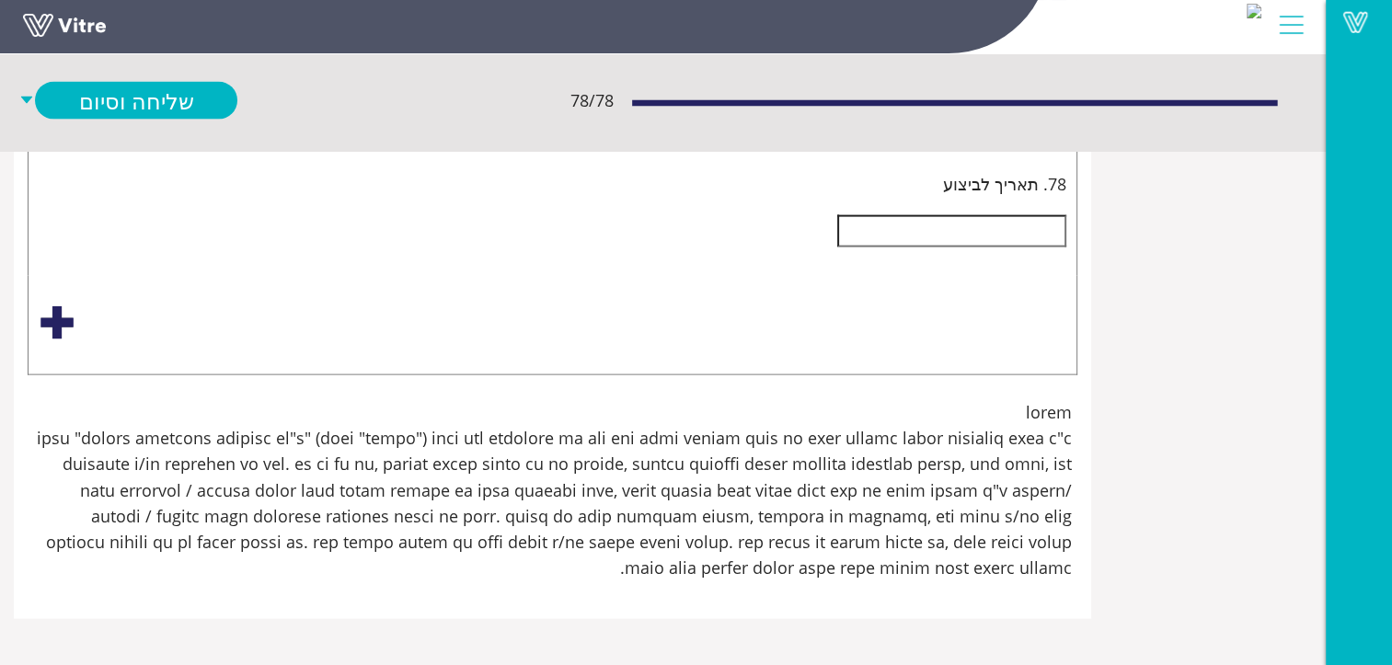
type input "חסר מיגון לבטח - קיים מיגון מיצרן יש להתקינו במקו"
type input "סכנת פגיעה מקורה בעליה במדרגות.א.יש להציב שלוט אזהרה.ב.יש לרפד קורה למניעת פגיע…"
type input "חסר מיגון לבטח - קיים מיגון מיצרן יש להתקינו במקומ"
type input "סכנת פגיעה מקורה בעליה במדרגות.א.יש להציב שלוט אזהרה.ב.יש לרפד קורה למניעת פגיע…"
type input "חסר מיגון לבטח - קיים מיגון מיצרן יש להתקינו במקומו"
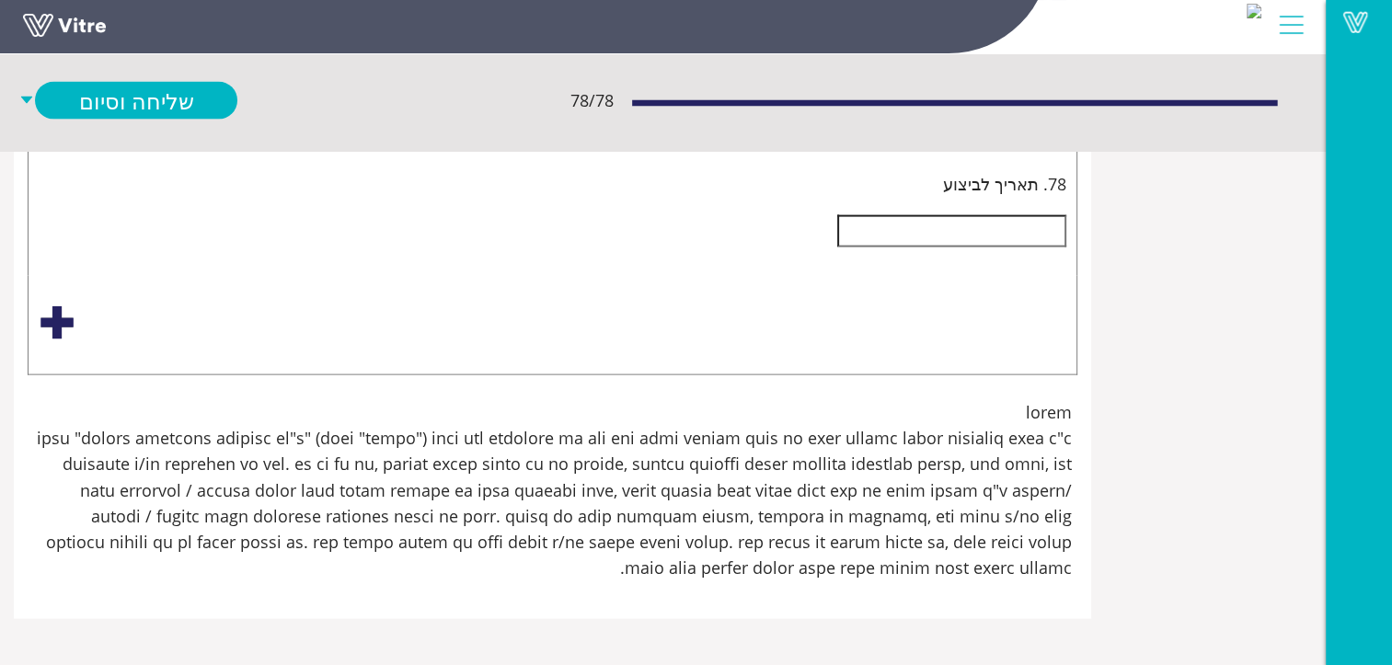
type input "סכנת פגיעה מקורה בעליה במדרגות.א.יש להציב שלוט אזהרה.ב.יש לרפד קורה למניעת פגיע…"
type input "חסר מיגון לבטח - קיים מיגון מיצרן יש להתקינו במקומו"
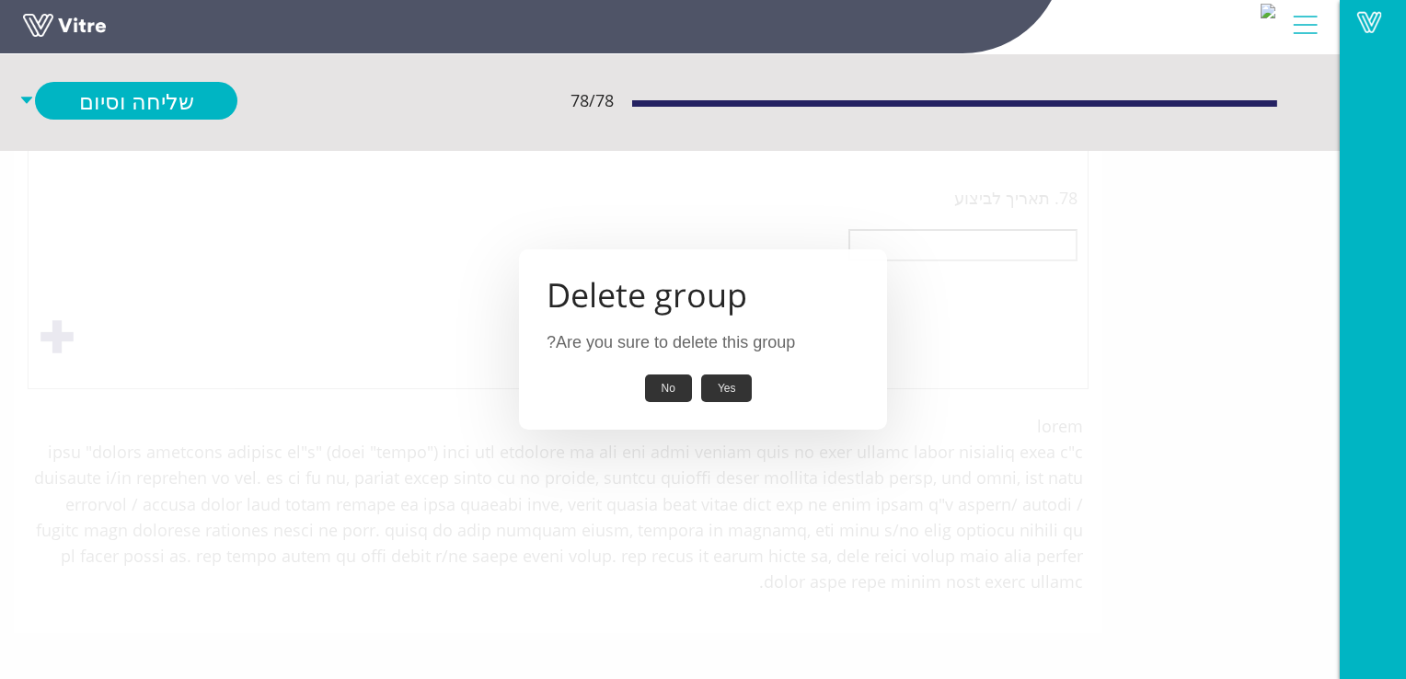
click at [729, 385] on button "Yes" at bounding box center [727, 388] width 52 height 29
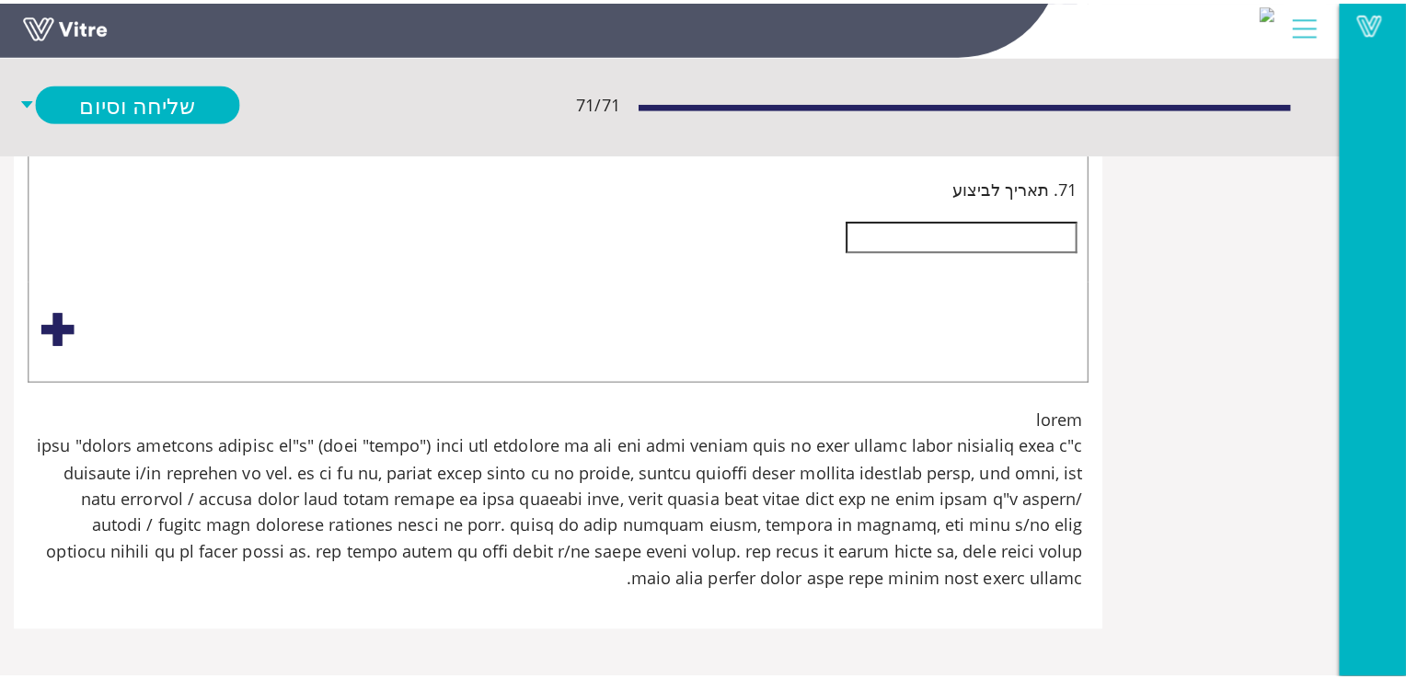
scroll to position [32475, 0]
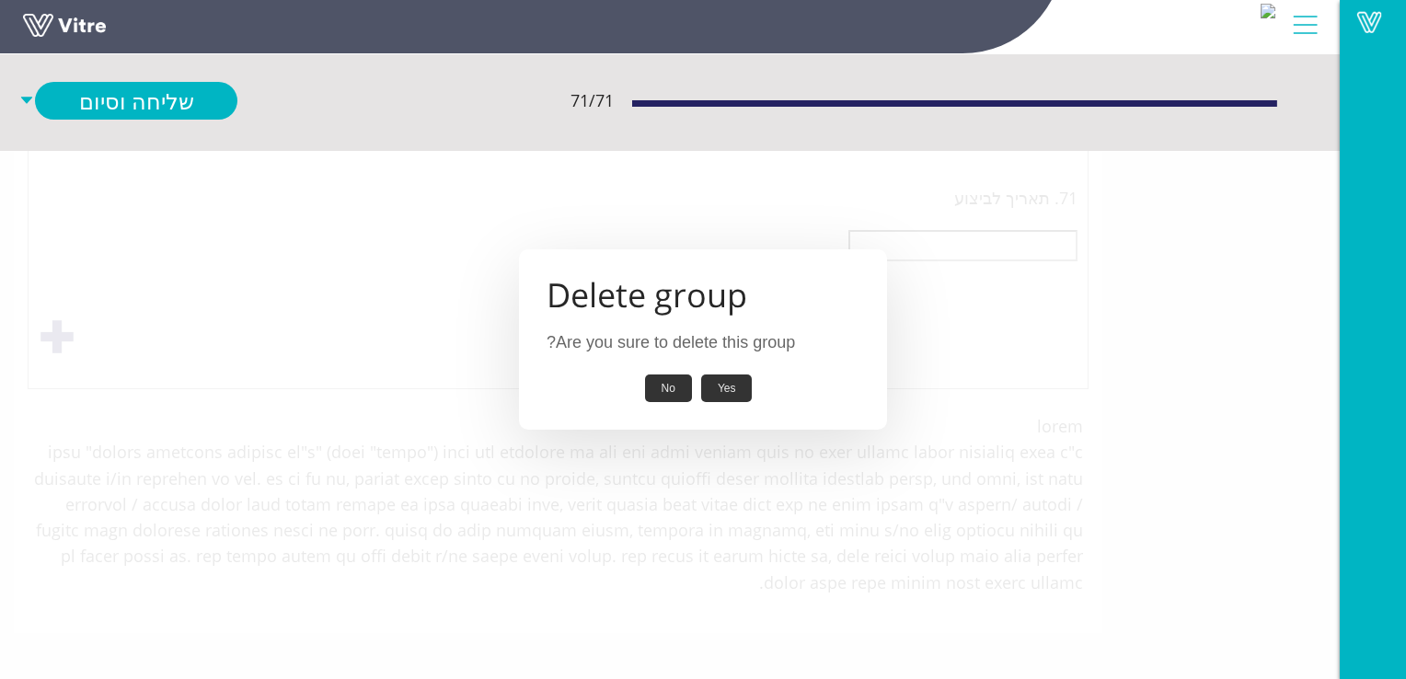
click at [736, 388] on button "Yes" at bounding box center [727, 388] width 52 height 29
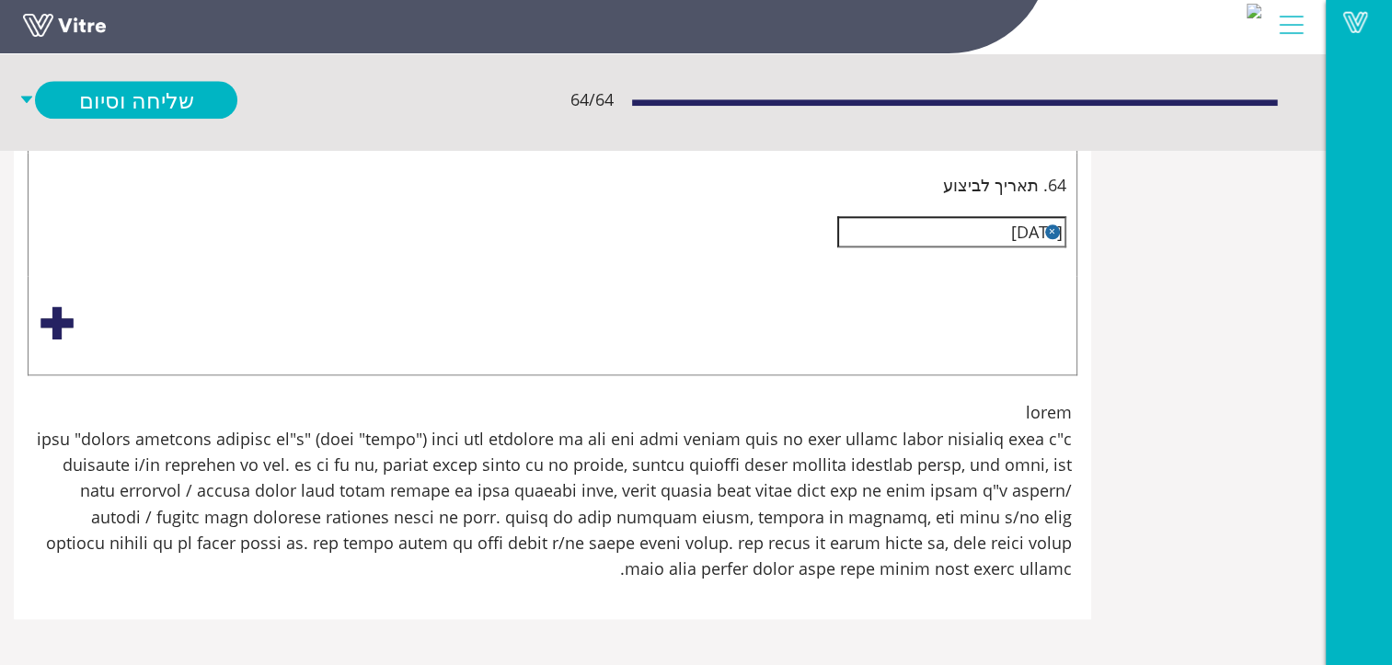
scroll to position [31366, 0]
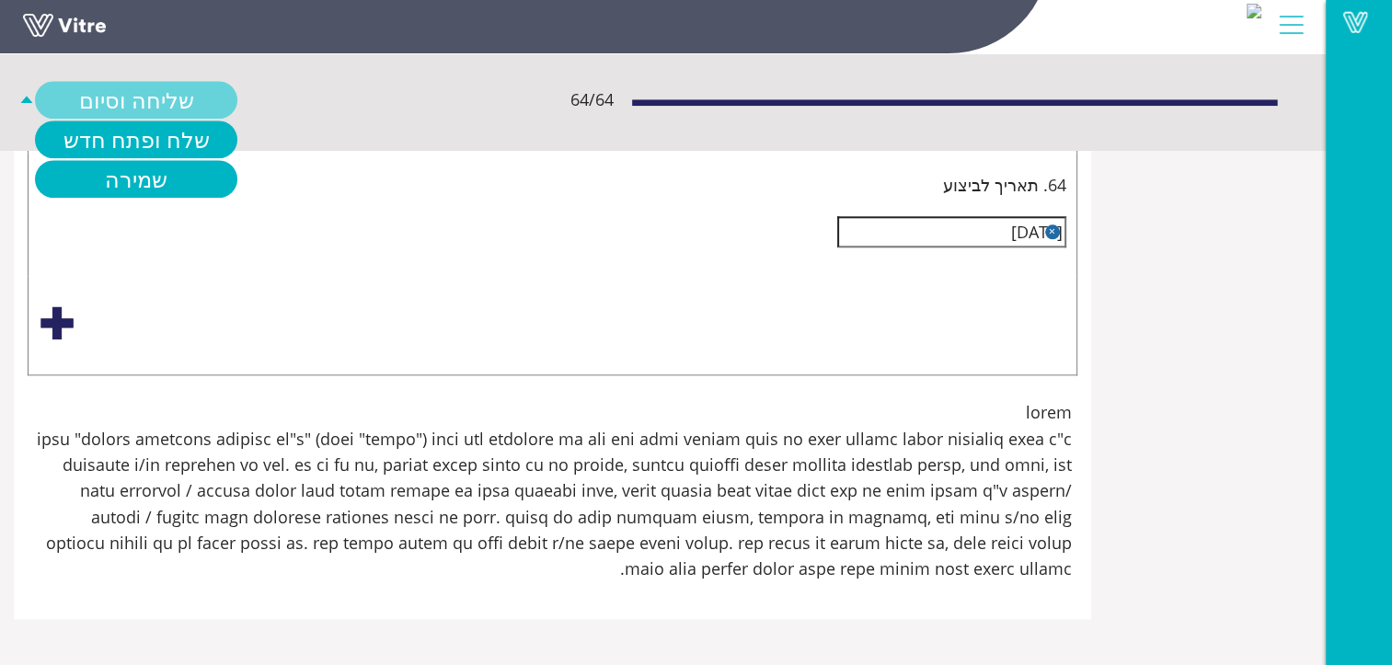
click at [158, 101] on link "שליחה וסיום" at bounding box center [136, 101] width 202 height 38
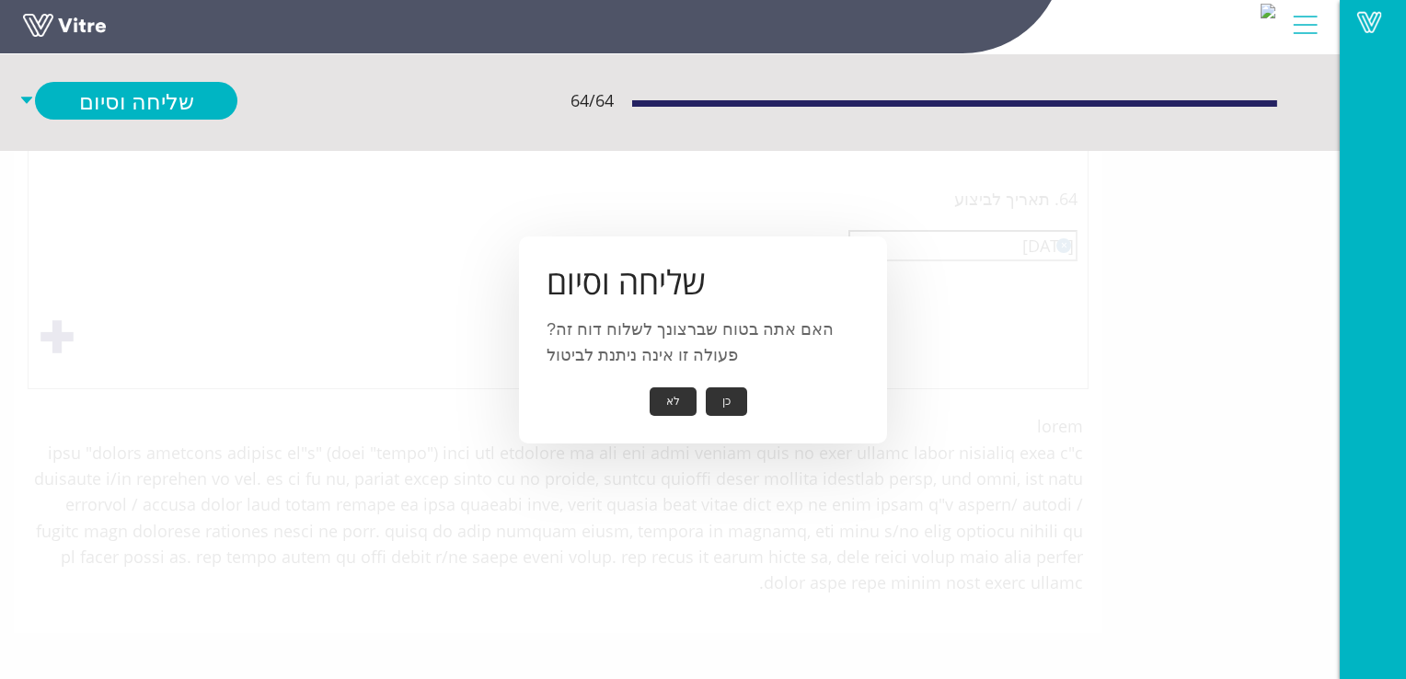
click at [721, 393] on button "כן" at bounding box center [726, 401] width 41 height 29
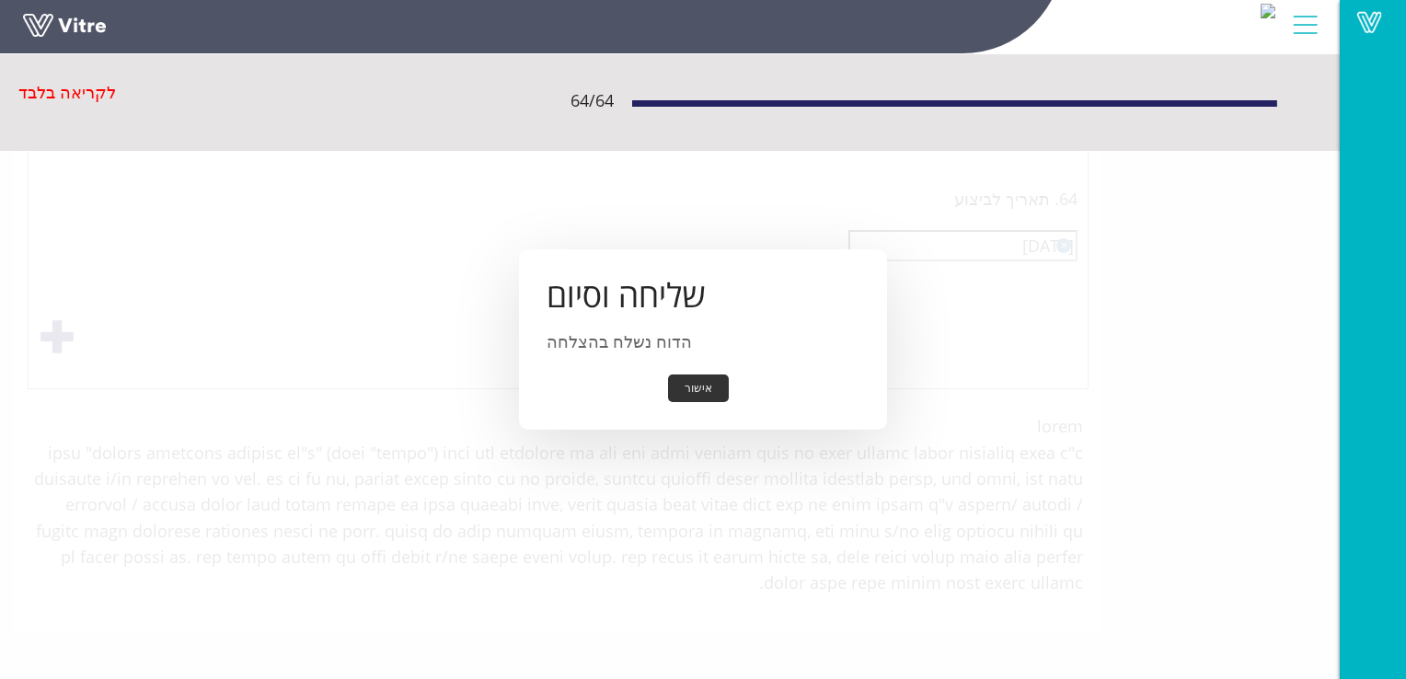
click at [710, 390] on button "אישור" at bounding box center [698, 388] width 61 height 29
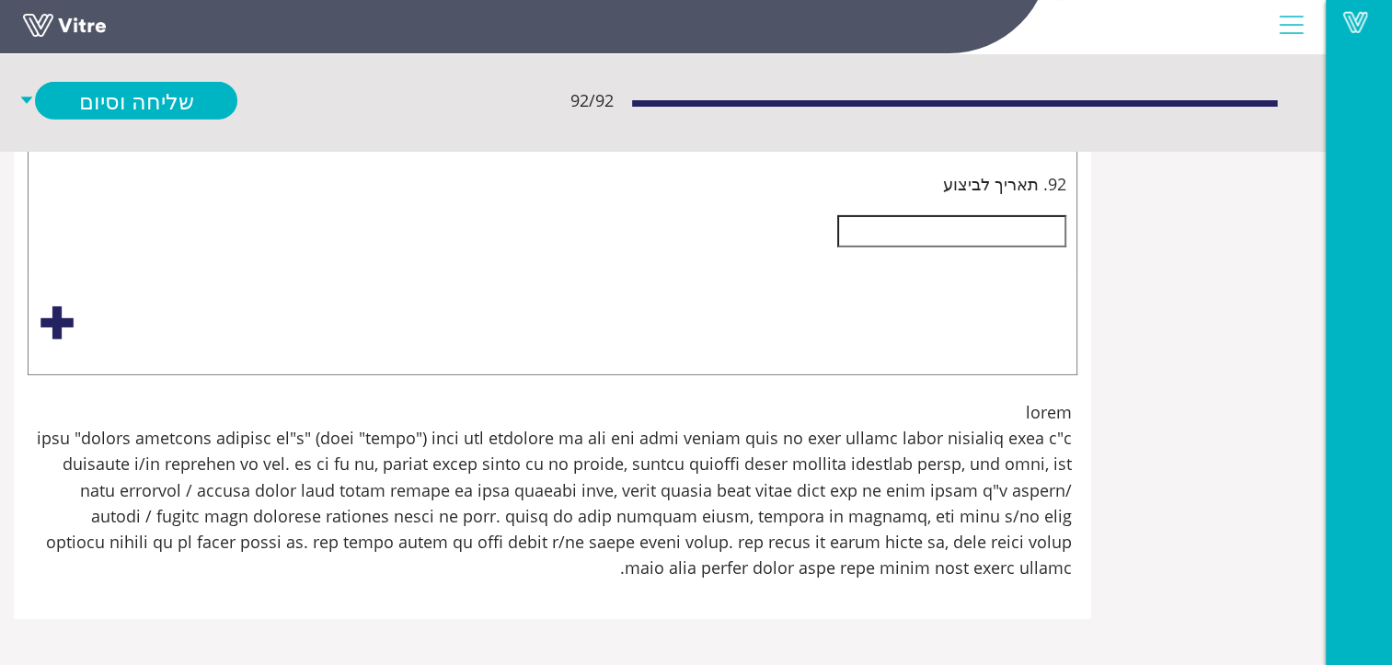
scroll to position [45475, 0]
